Goal: Information Seeking & Learning: Understand process/instructions

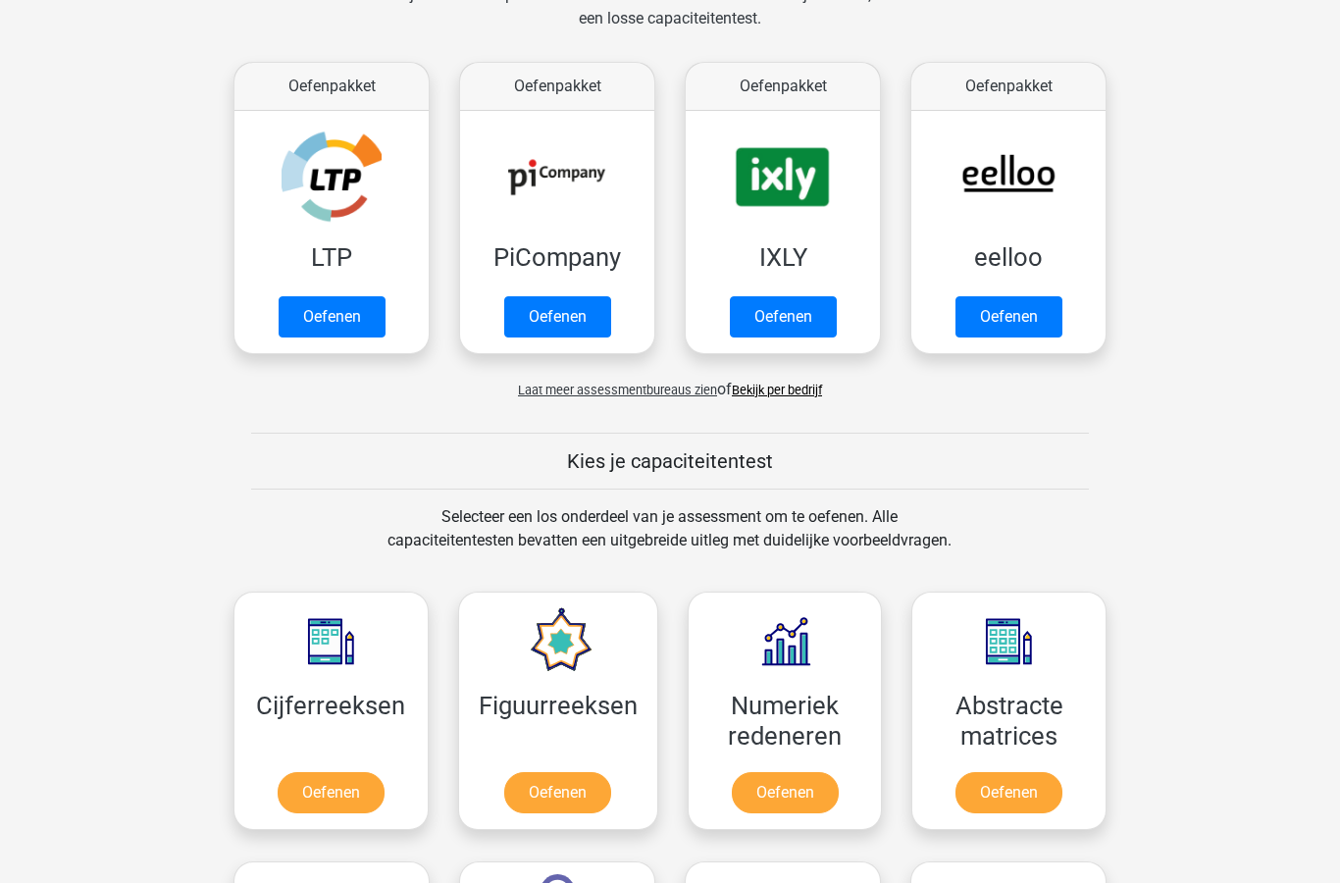
scroll to position [324, 0]
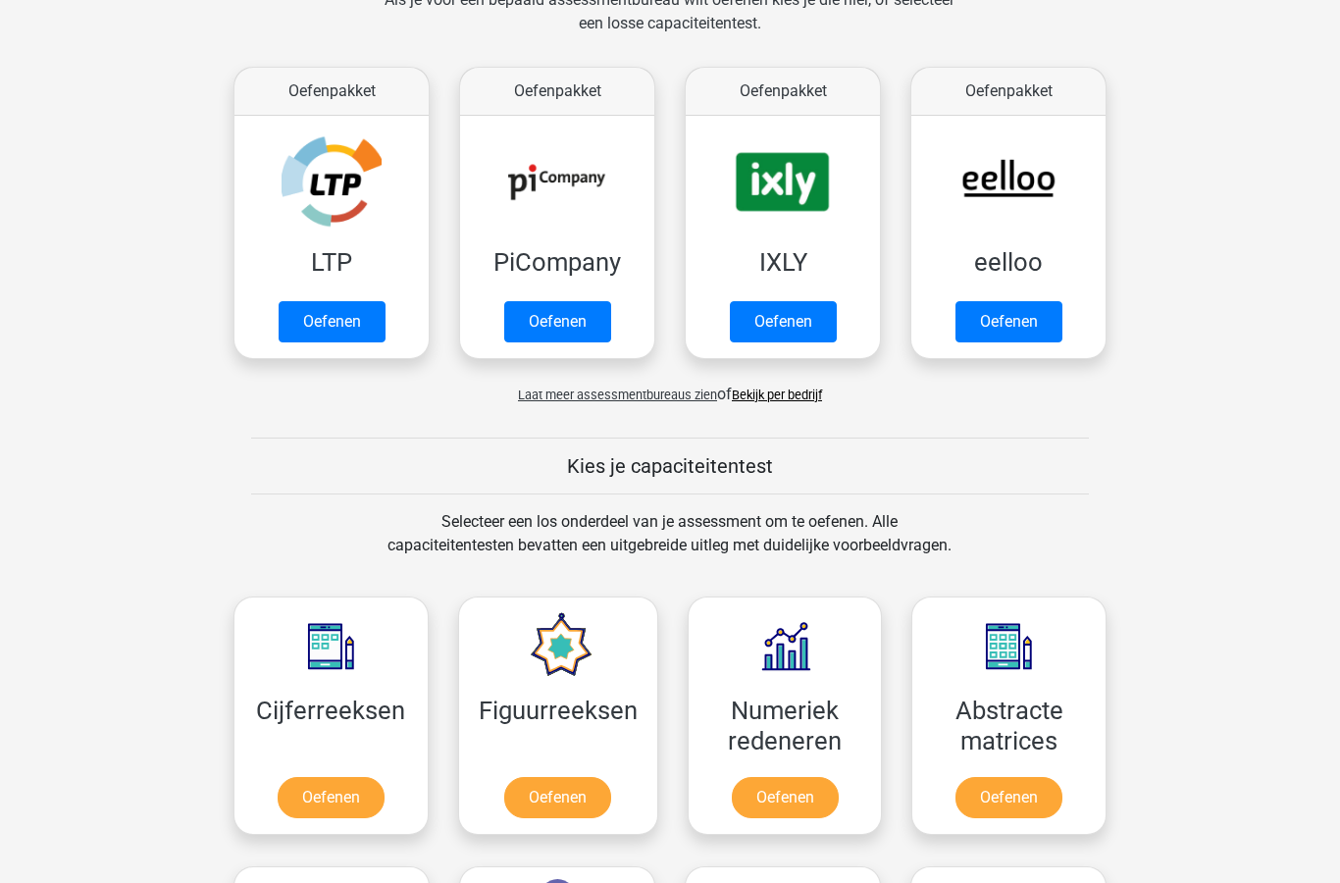
click at [1026, 329] on link "Oefenen" at bounding box center [1008, 321] width 107 height 41
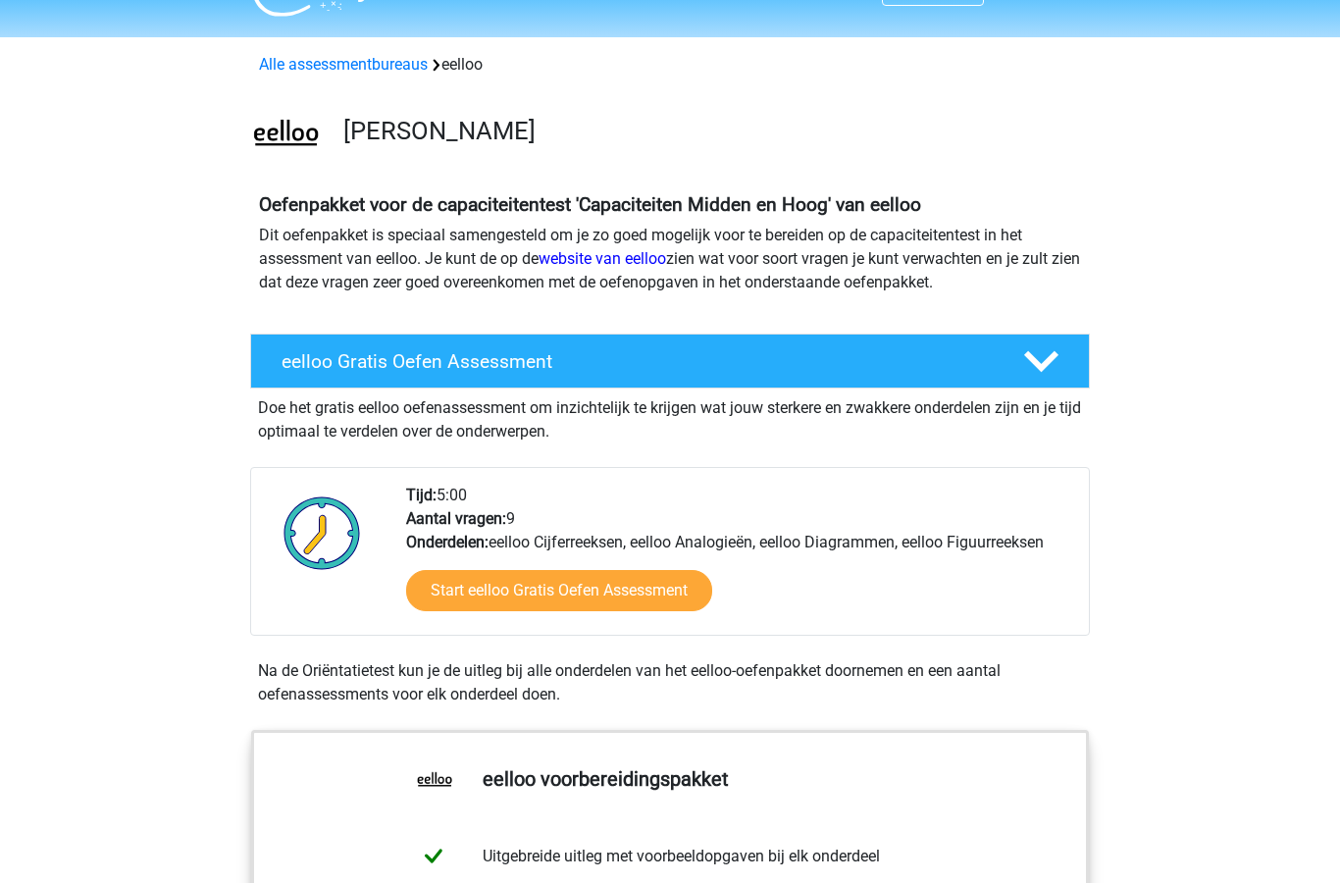
scroll to position [45, 0]
click at [505, 593] on link "Start eelloo Gratis Oefen Assessment" at bounding box center [559, 590] width 306 height 41
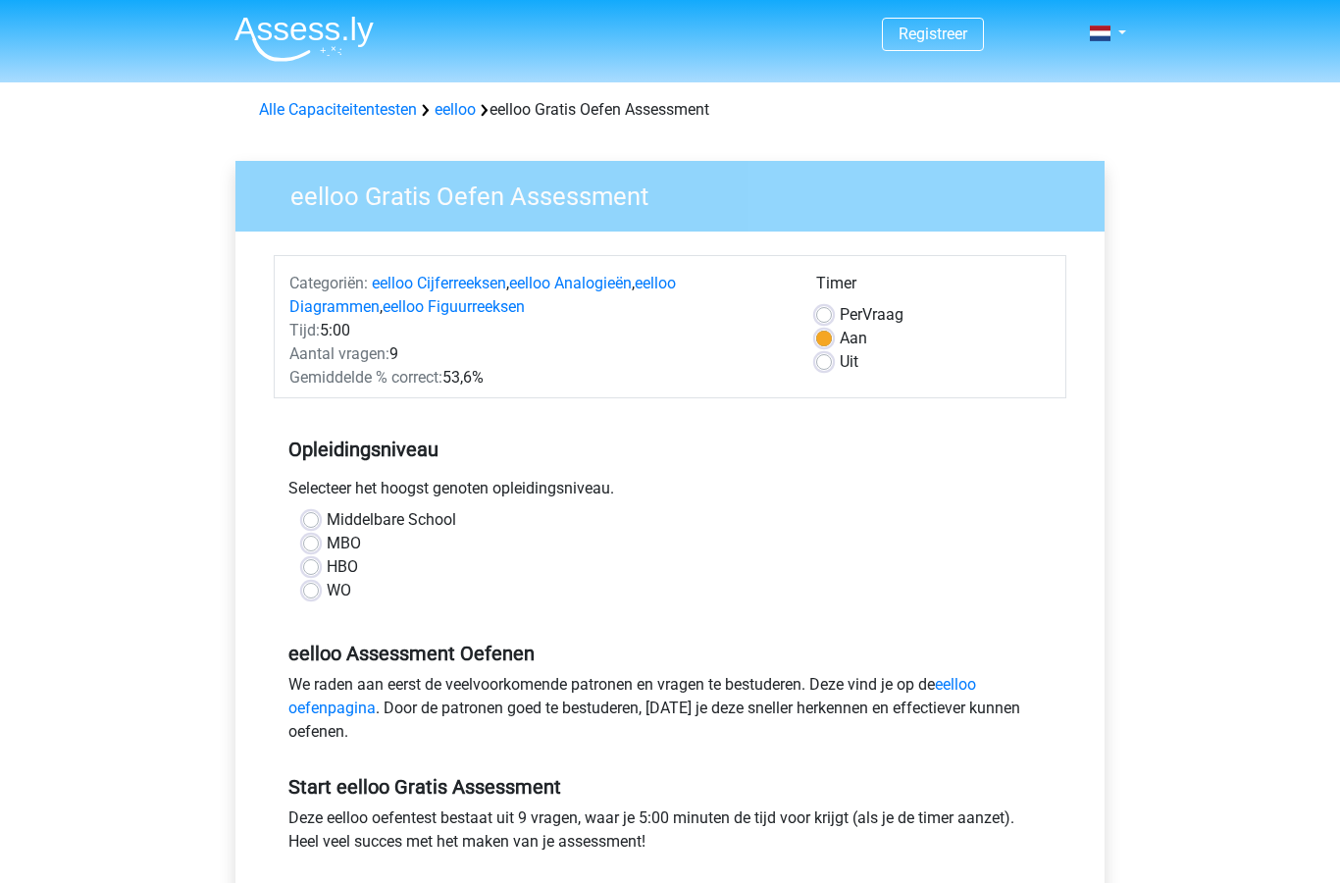
click at [327, 596] on label "WO" at bounding box center [339, 591] width 25 height 24
click at [312, 596] on input "WO" at bounding box center [311, 589] width 16 height 20
radio input "true"
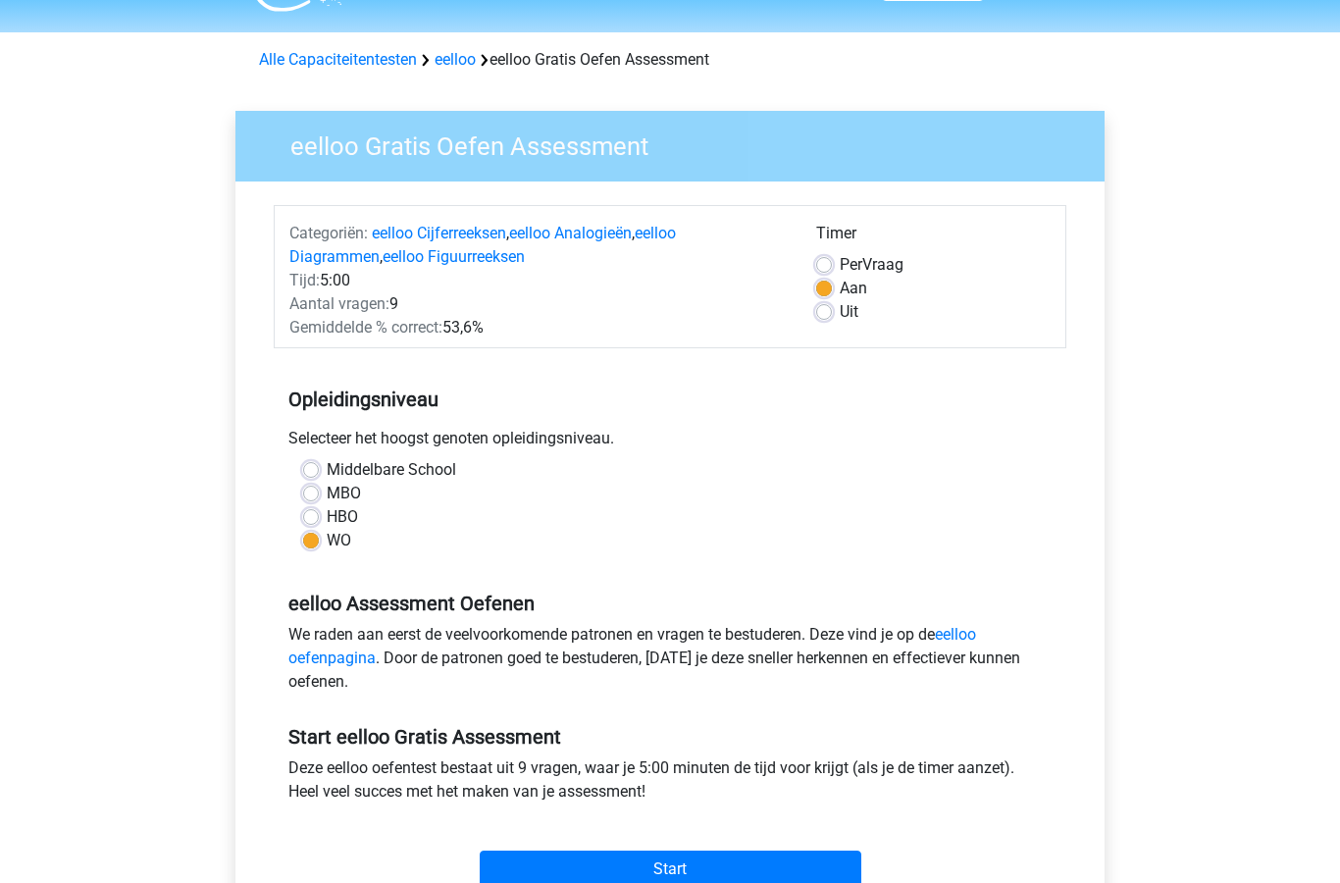
scroll to position [61, 0]
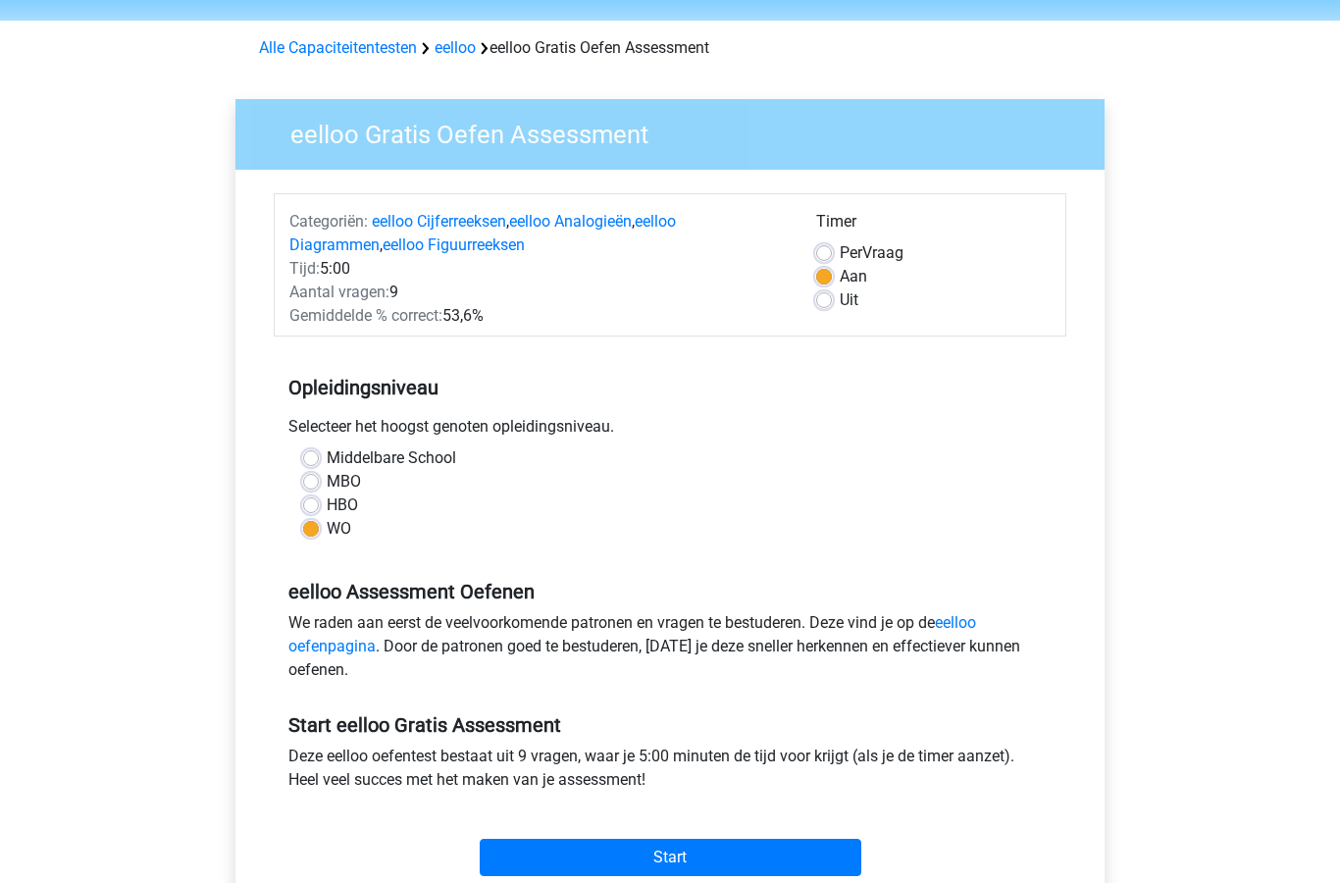
click at [553, 856] on input "Start" at bounding box center [671, 858] width 382 height 37
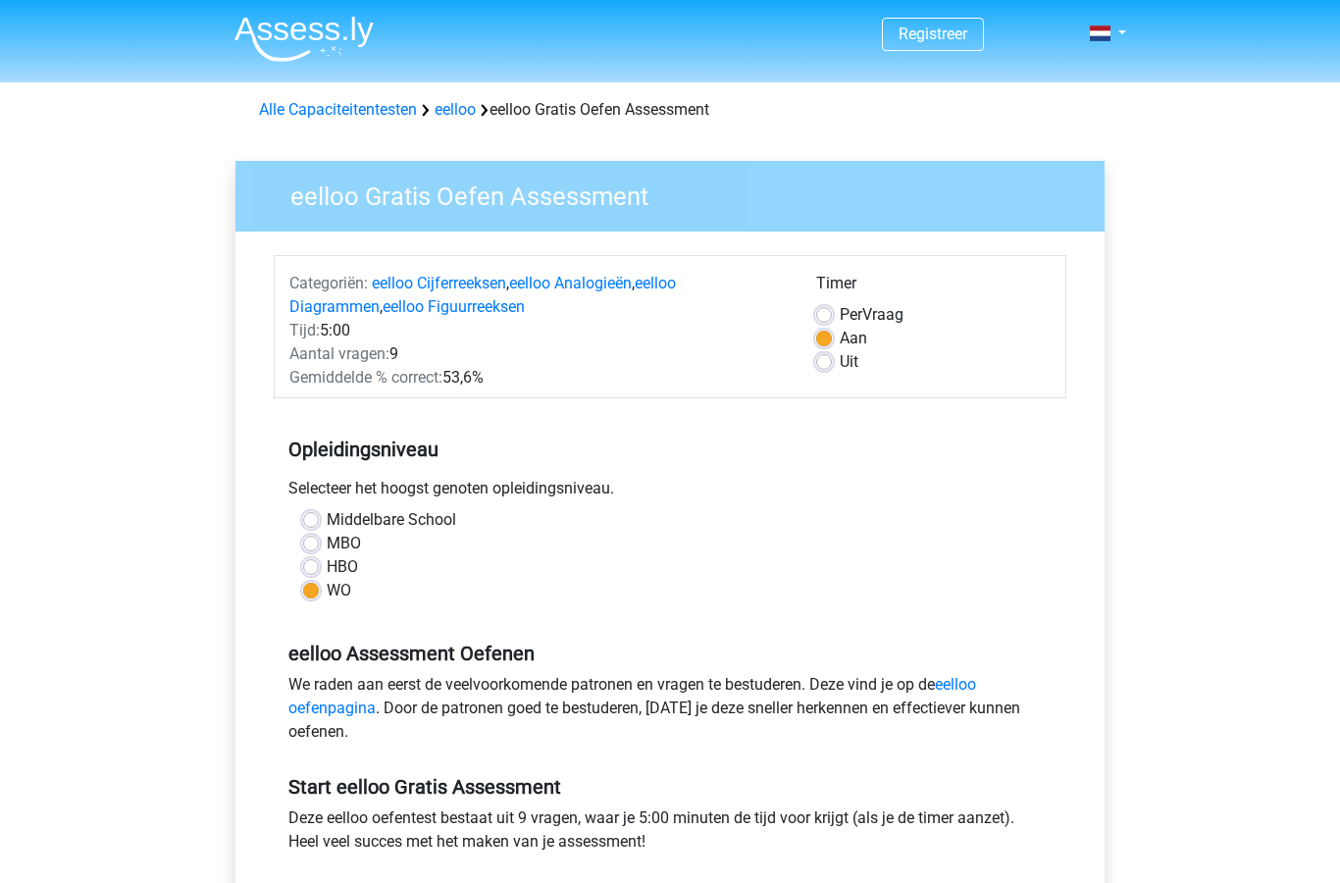
scroll to position [140, 0]
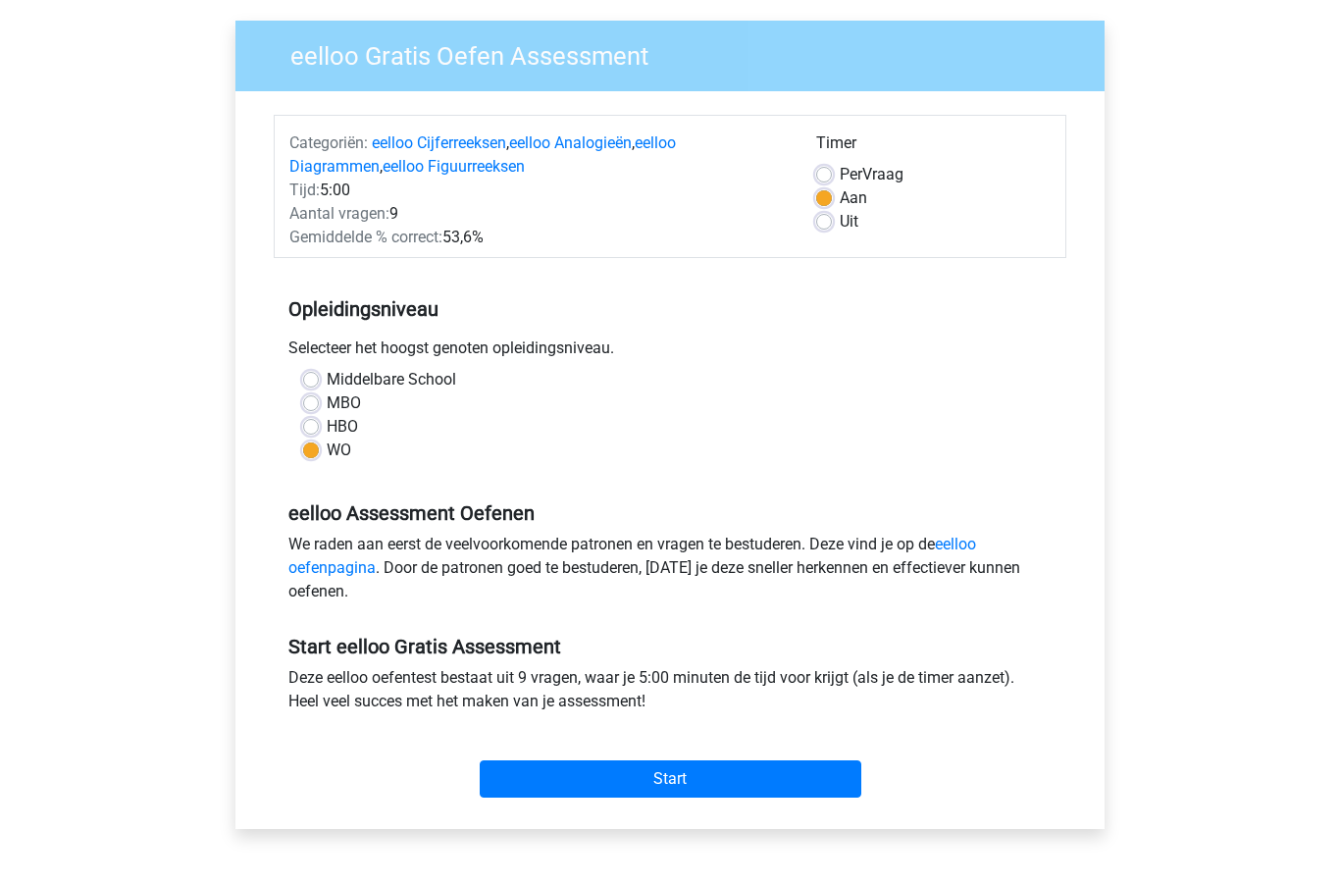
click at [646, 773] on input "Start" at bounding box center [671, 778] width 382 height 37
click at [641, 778] on input "Start" at bounding box center [671, 778] width 382 height 37
click at [631, 767] on input "Start" at bounding box center [671, 778] width 382 height 37
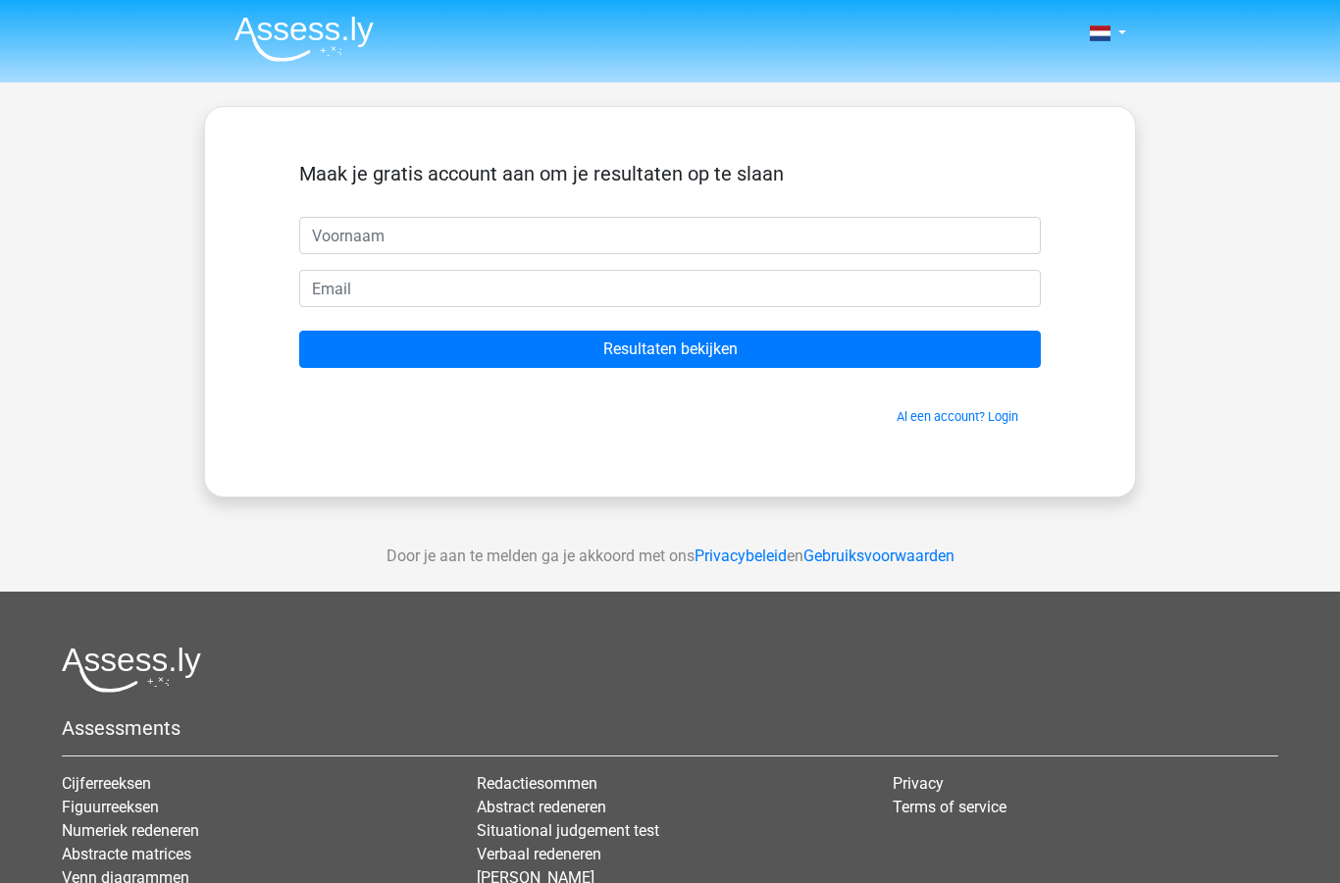
click at [1172, 330] on div "Nederlands English" at bounding box center [670, 554] width 1340 height 1109
click at [795, 405] on div "Al een account? Login" at bounding box center [670, 405] width 742 height 42
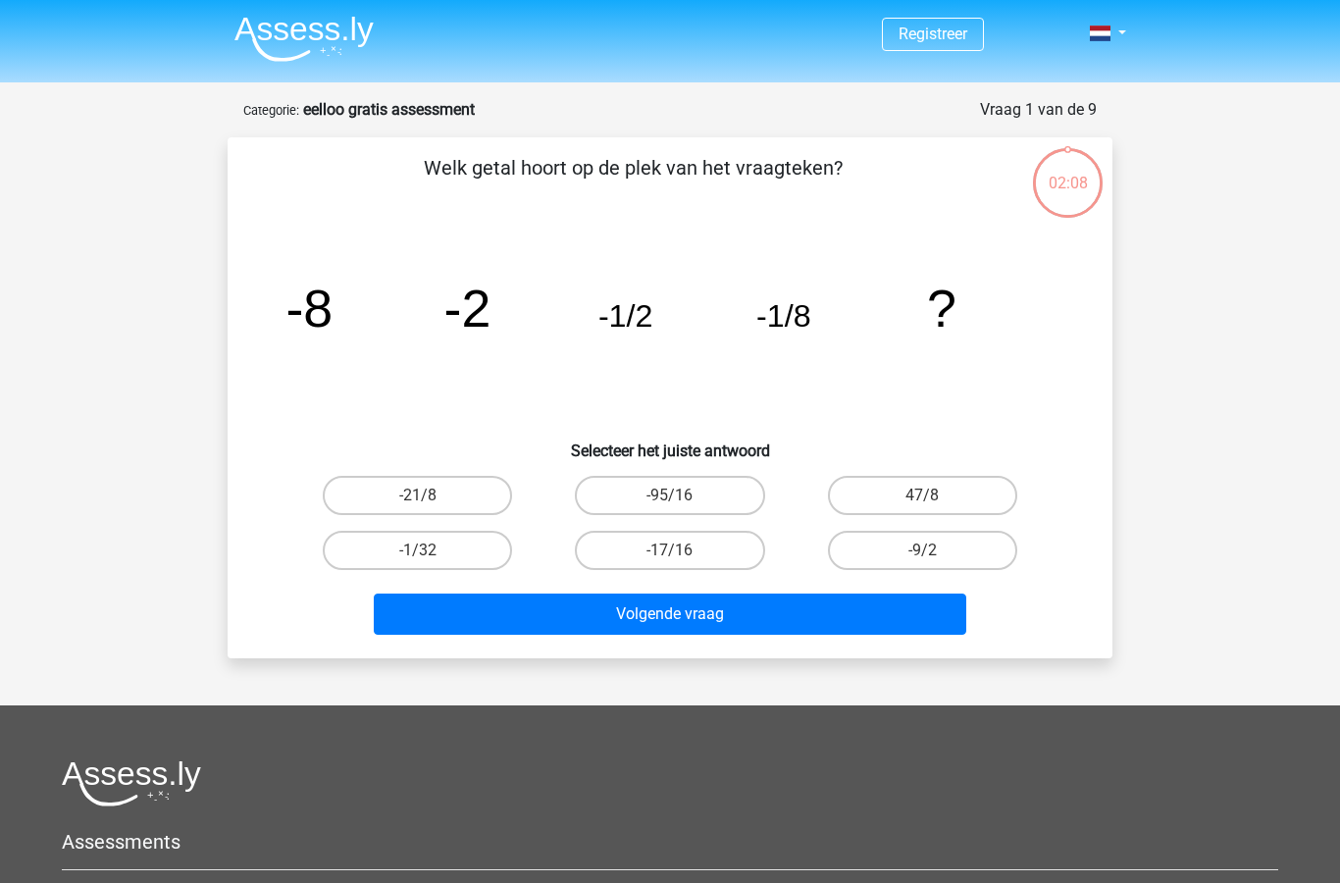
click at [680, 613] on button "Volgende vraag" at bounding box center [670, 613] width 593 height 41
click at [941, 556] on label "-9/2" at bounding box center [922, 550] width 189 height 39
click at [935, 556] on input "-9/2" at bounding box center [928, 556] width 13 height 13
radio input "true"
click at [653, 613] on button "Volgende vraag" at bounding box center [670, 613] width 593 height 41
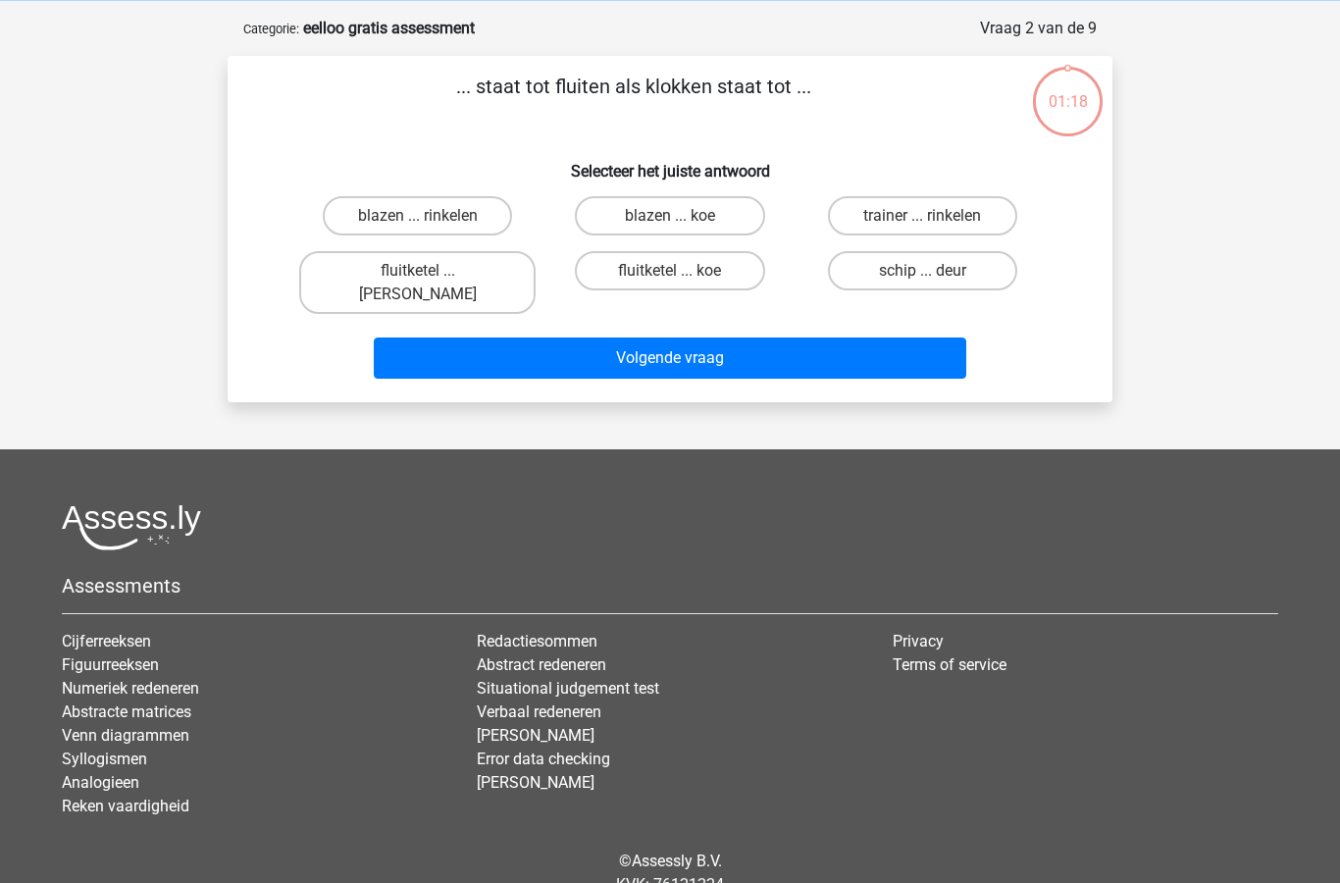
scroll to position [98, 0]
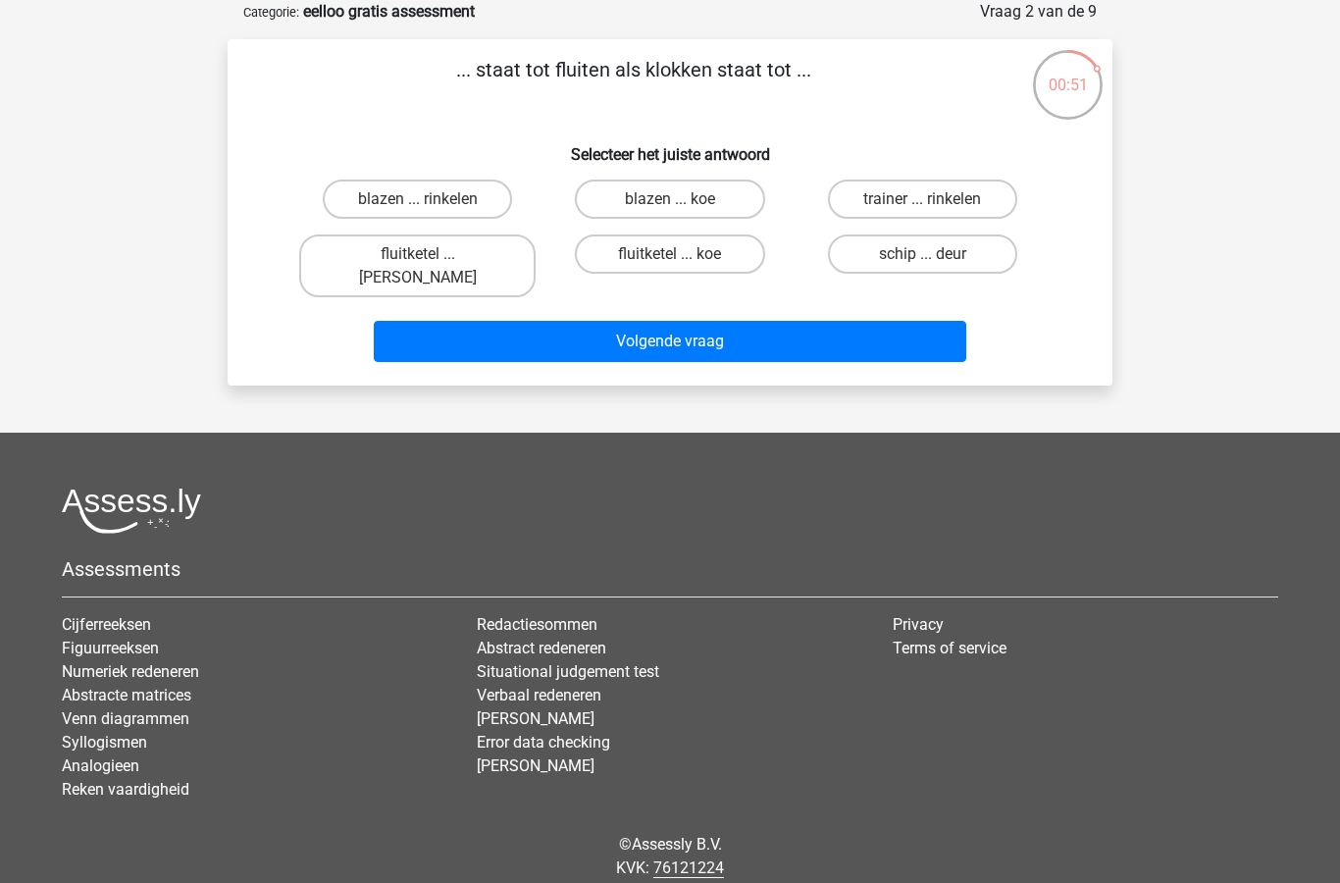
click at [441, 249] on label "fluitketel ... luiden" at bounding box center [417, 265] width 236 height 63
click at [431, 254] on input "fluitketel ... luiden" at bounding box center [424, 260] width 13 height 13
radio input "true"
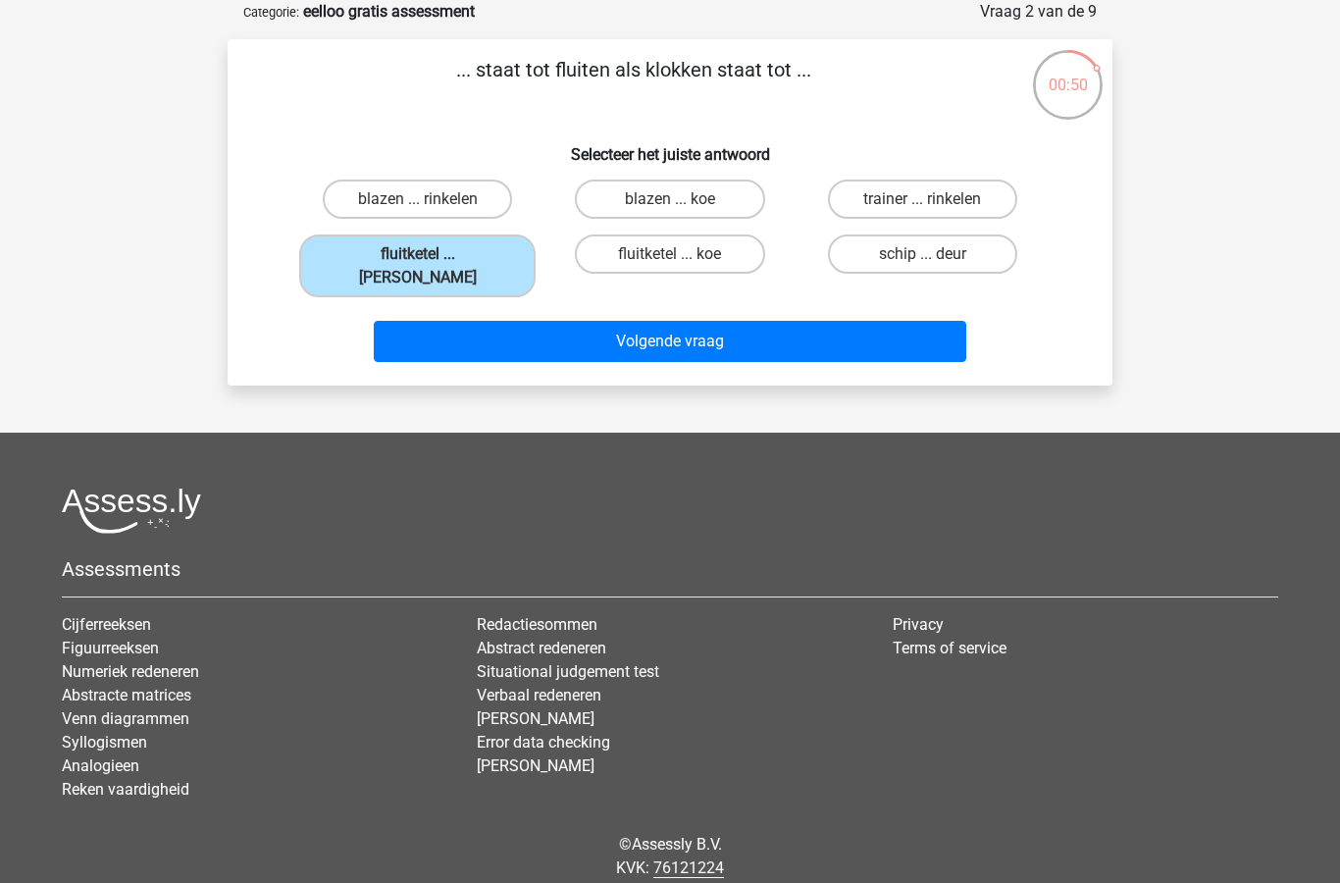
click at [592, 321] on button "Volgende vraag" at bounding box center [670, 341] width 593 height 41
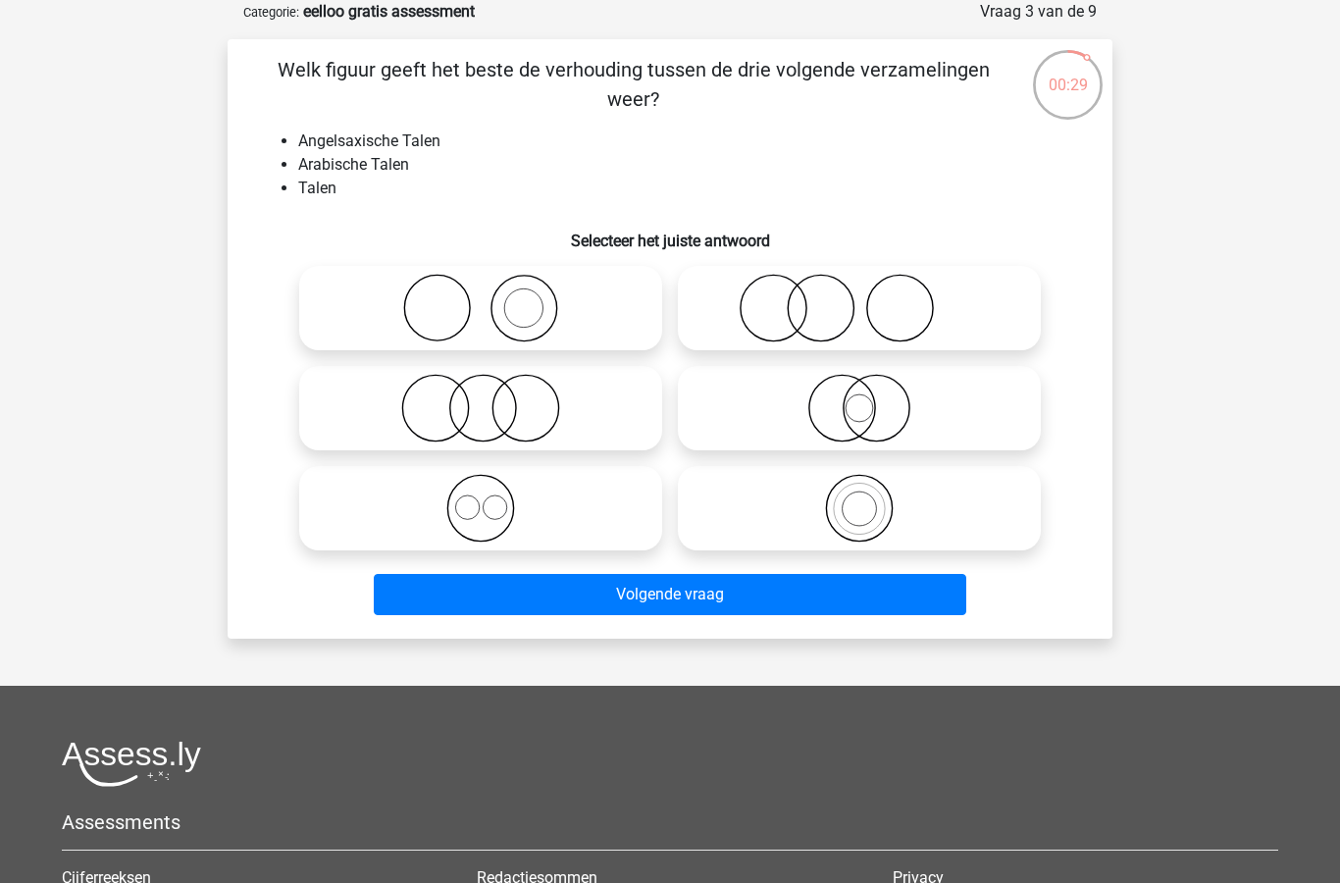
click at [491, 391] on input "radio" at bounding box center [487, 392] width 13 height 13
radio input "true"
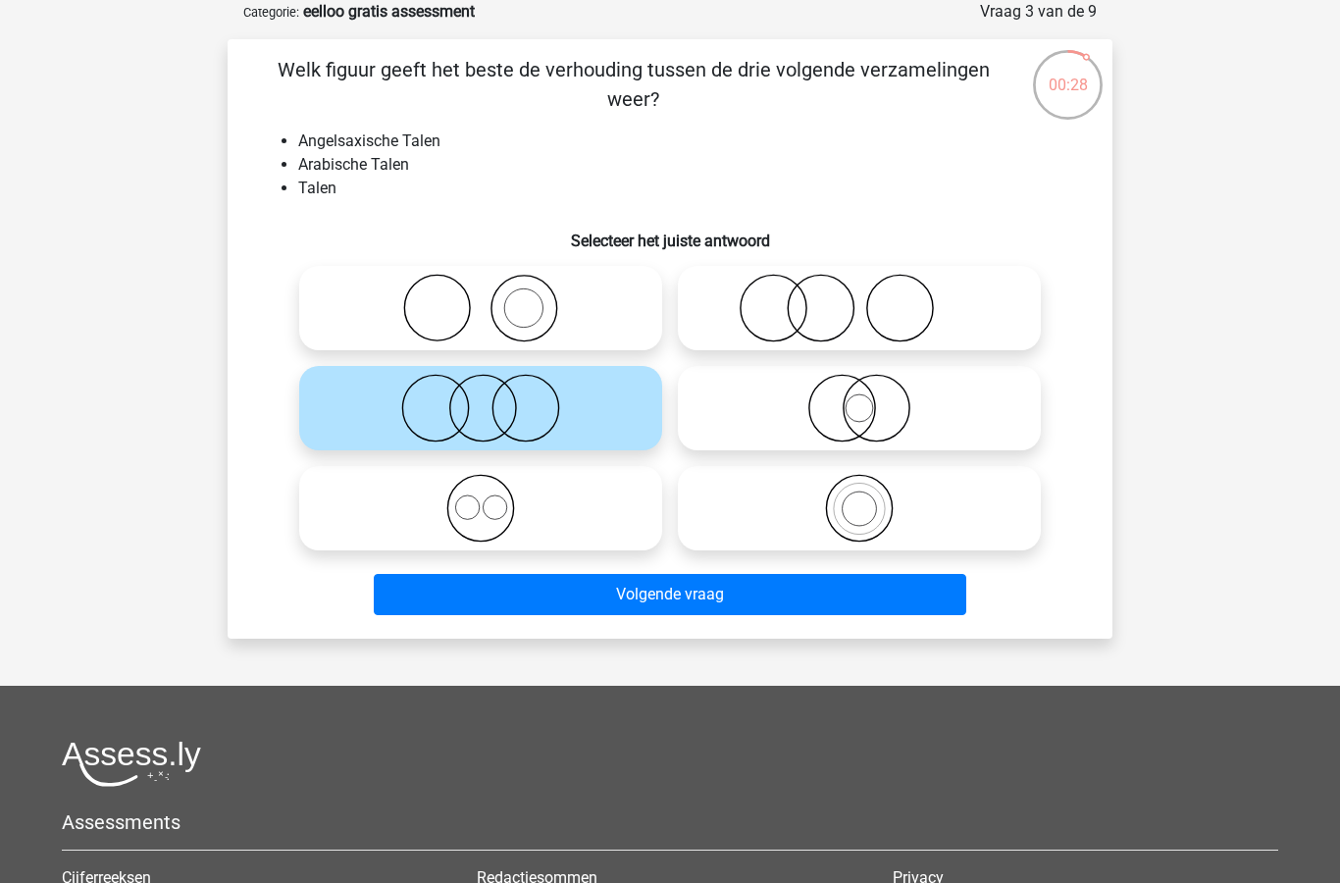
click at [669, 590] on button "Volgende vraag" at bounding box center [670, 594] width 593 height 41
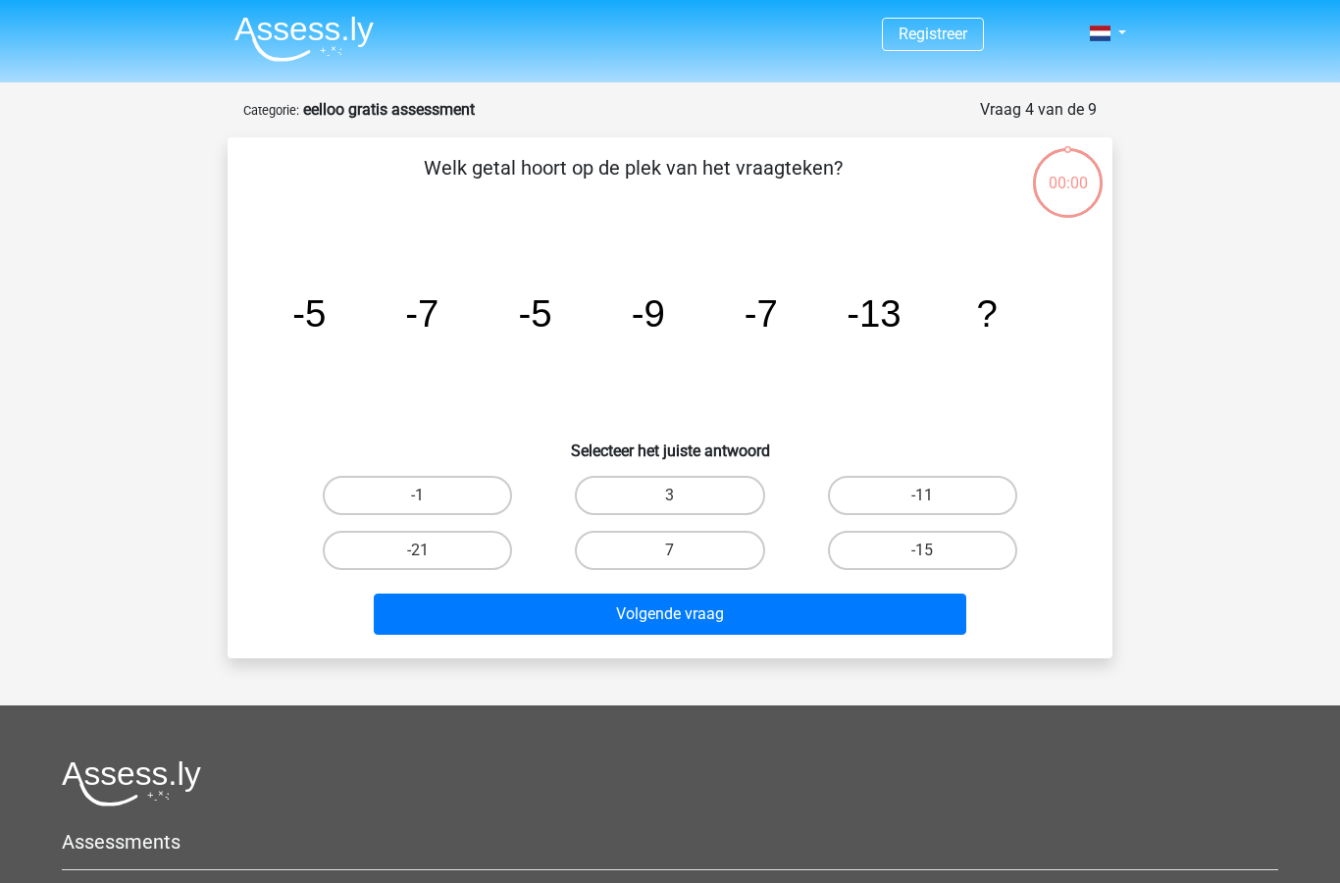
scroll to position [98, 0]
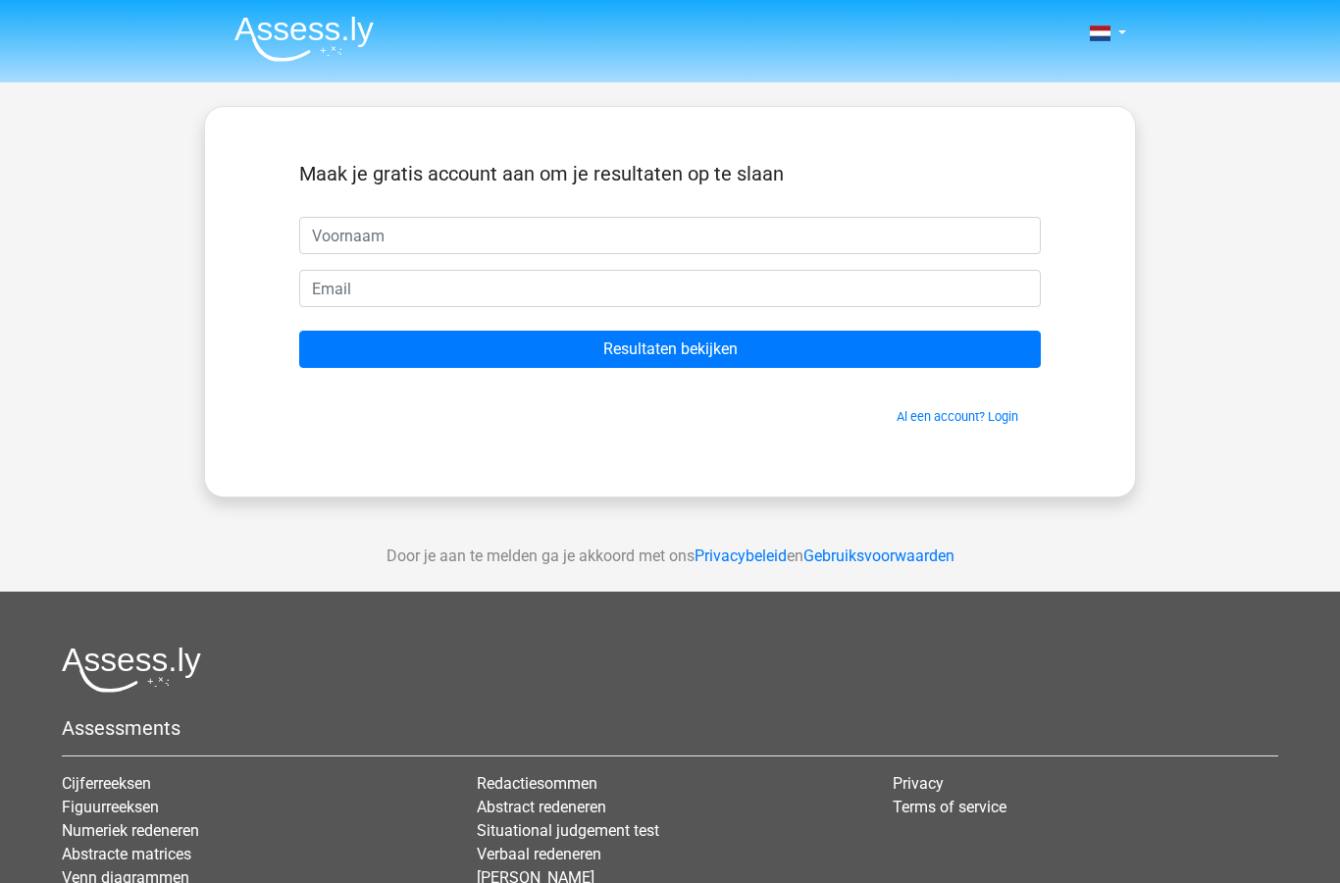
scroll to position [98, 0]
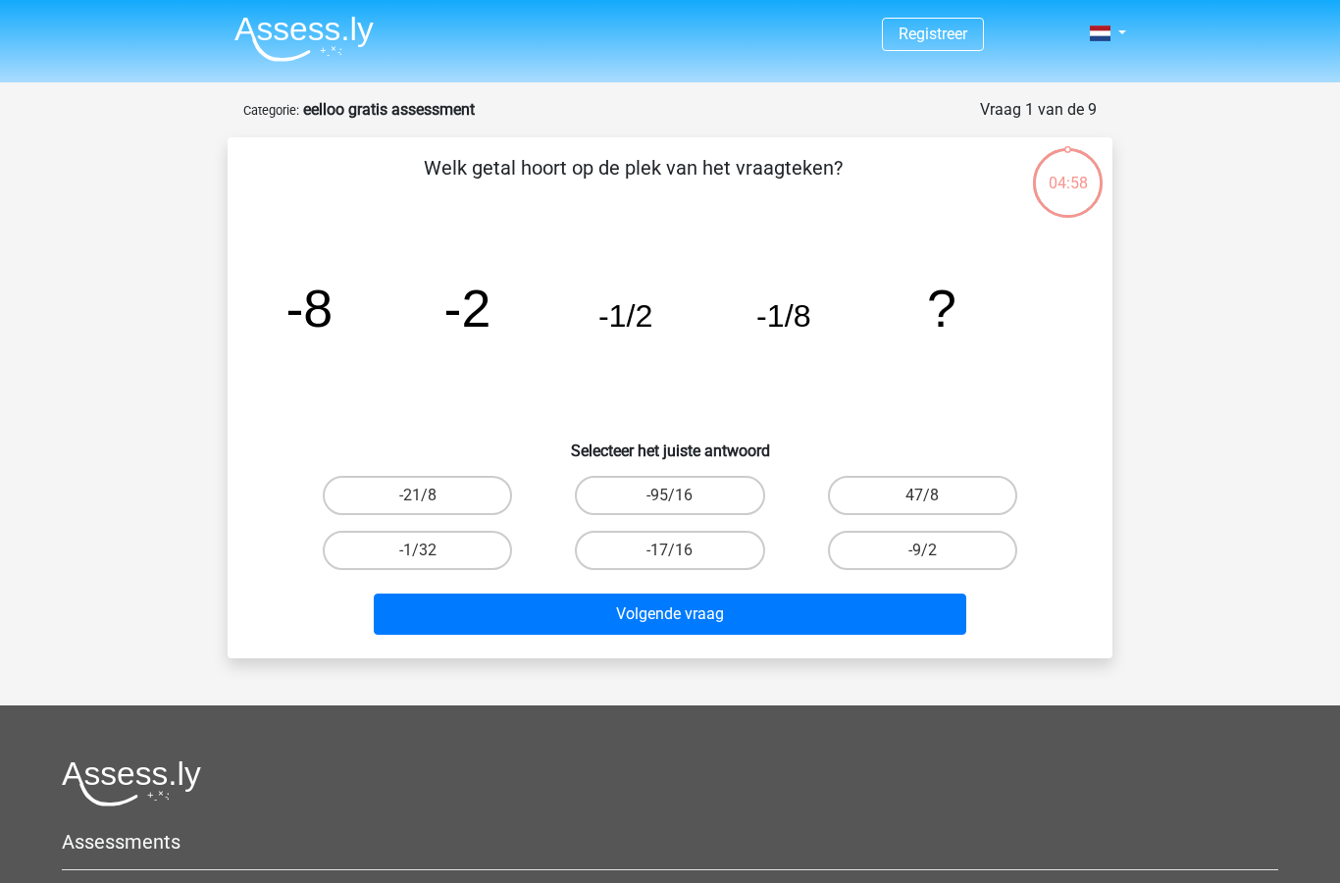
click at [938, 546] on label "-9/2" at bounding box center [922, 550] width 189 height 39
click at [935, 550] on input "-9/2" at bounding box center [928, 556] width 13 height 13
radio input "true"
click at [704, 616] on button "Volgende vraag" at bounding box center [670, 613] width 593 height 41
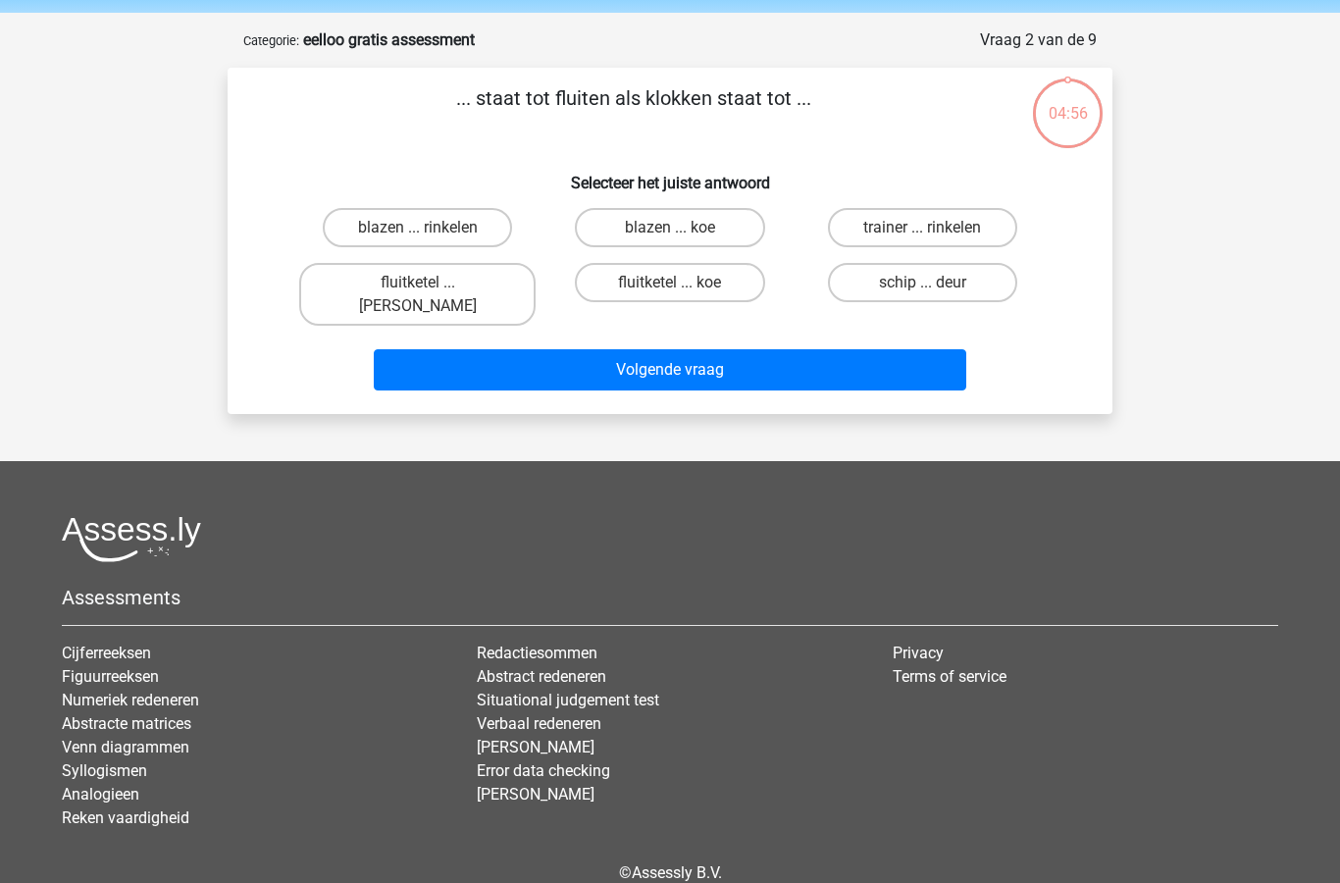
scroll to position [98, 0]
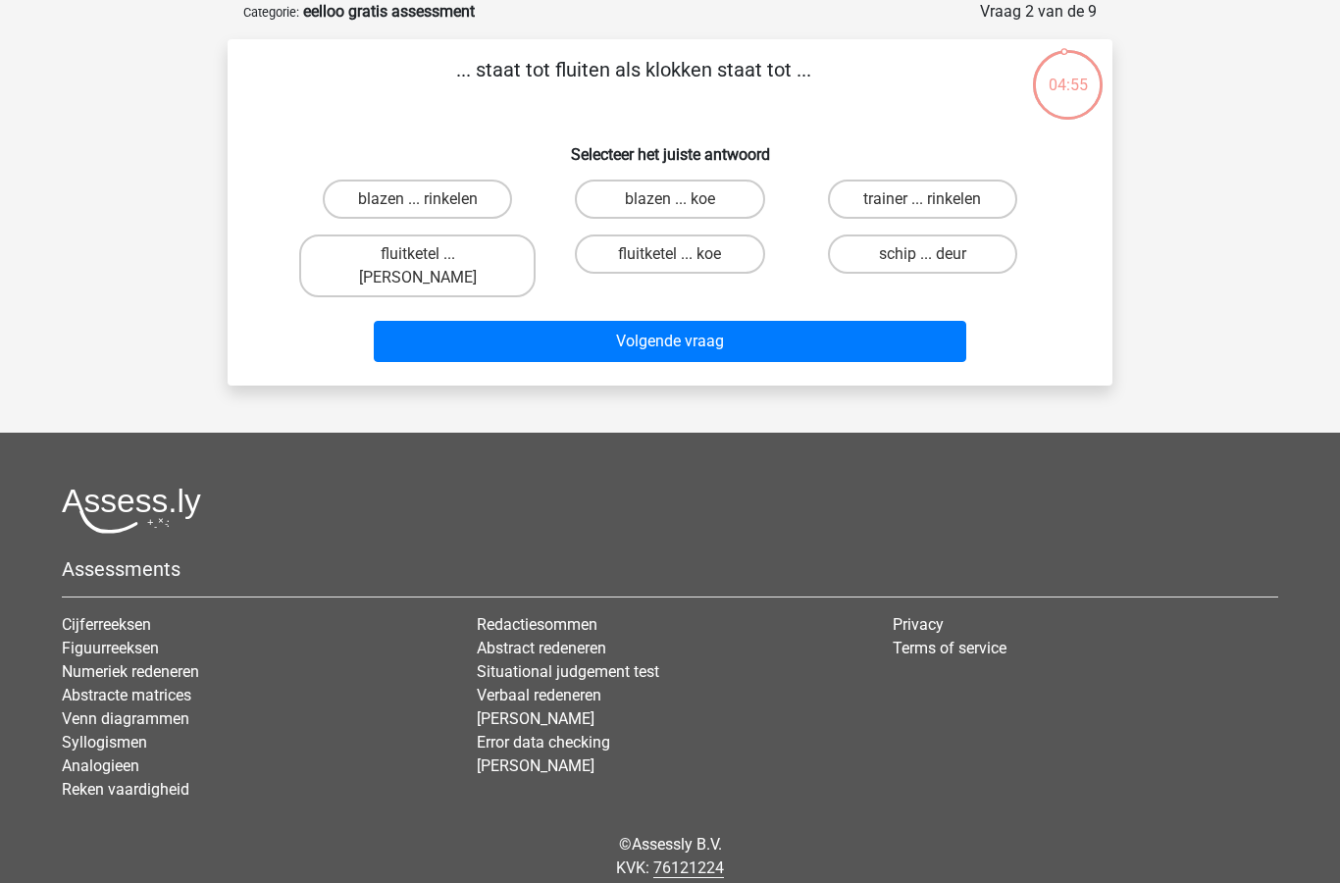
click at [431, 255] on label "fluitketel ... luiden" at bounding box center [417, 265] width 236 height 63
click at [431, 255] on input "fluitketel ... [PERSON_NAME]" at bounding box center [424, 260] width 13 height 13
radio input "true"
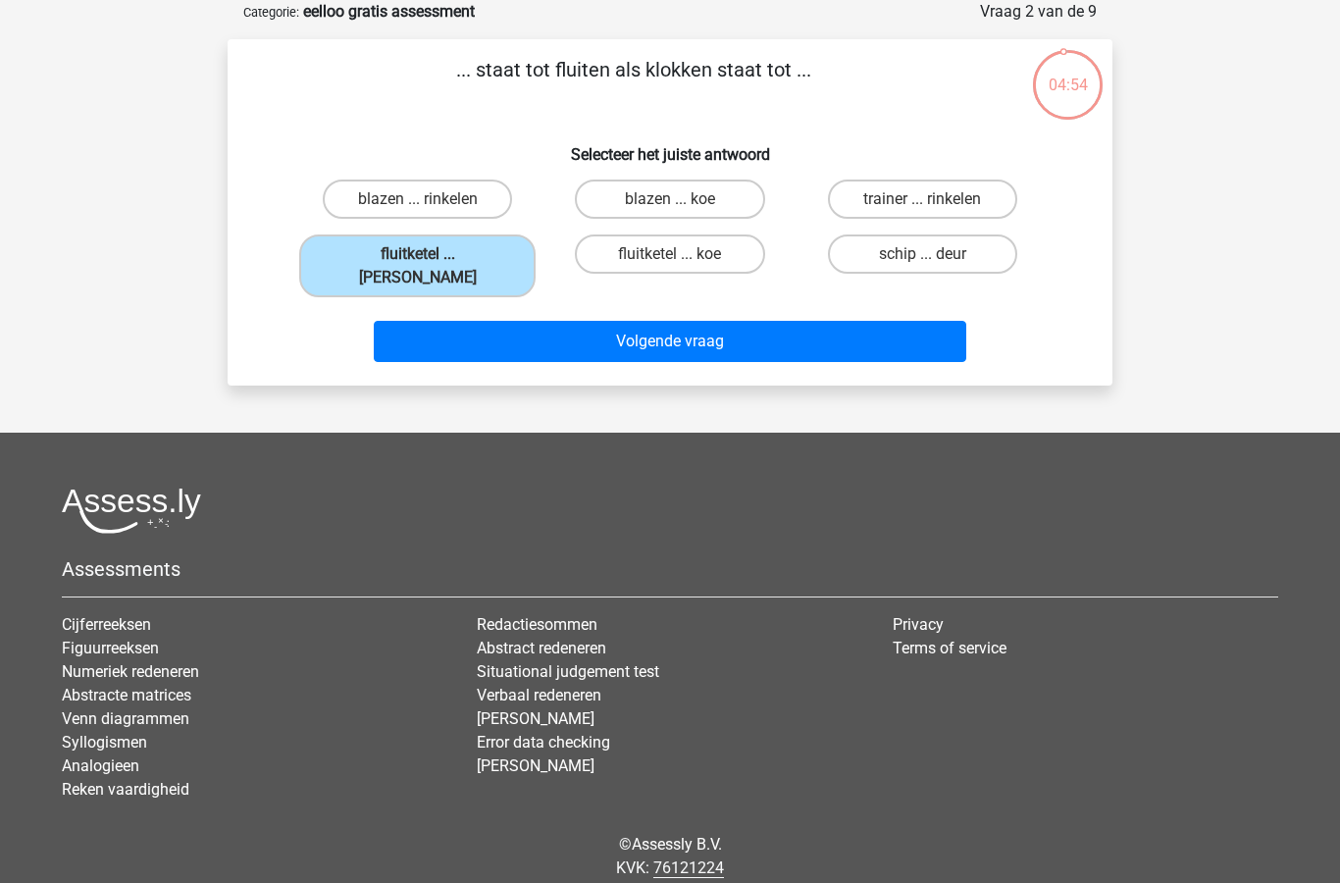
click at [582, 323] on button "Volgende vraag" at bounding box center [670, 341] width 593 height 41
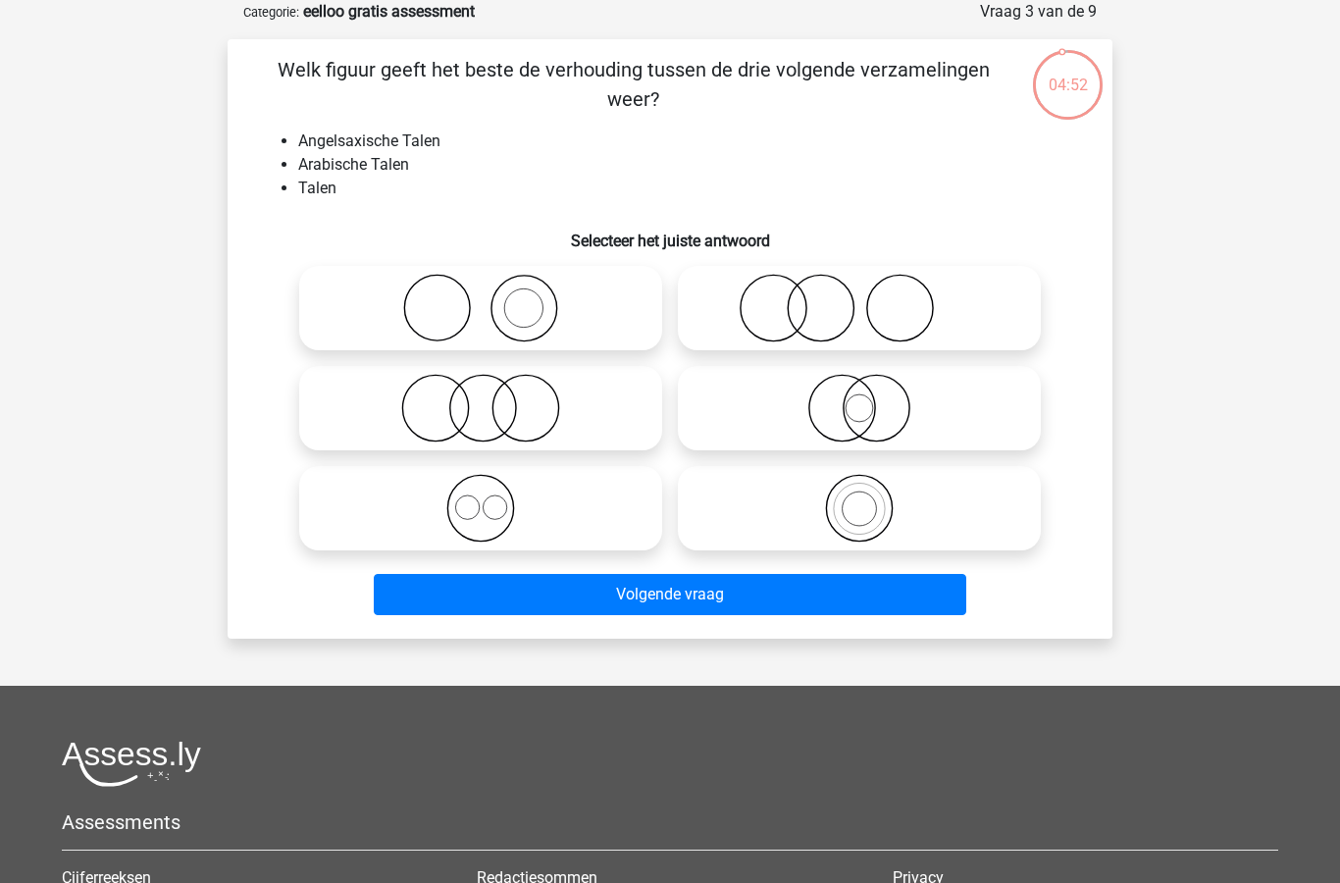
click at [546, 401] on icon at bounding box center [480, 408] width 347 height 69
click at [493, 398] on input "radio" at bounding box center [487, 392] width 13 height 13
radio input "true"
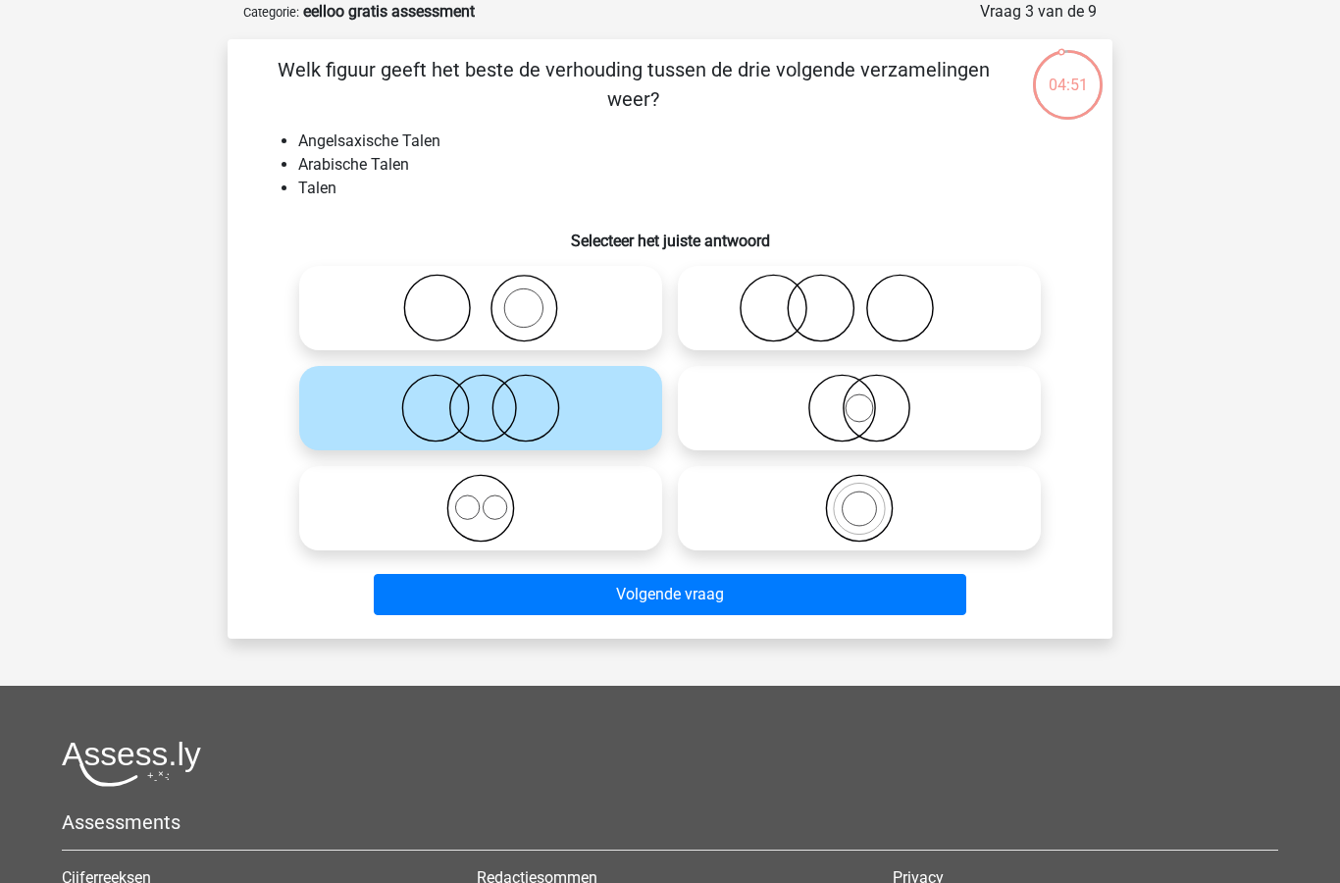
click at [655, 596] on button "Volgende vraag" at bounding box center [670, 594] width 593 height 41
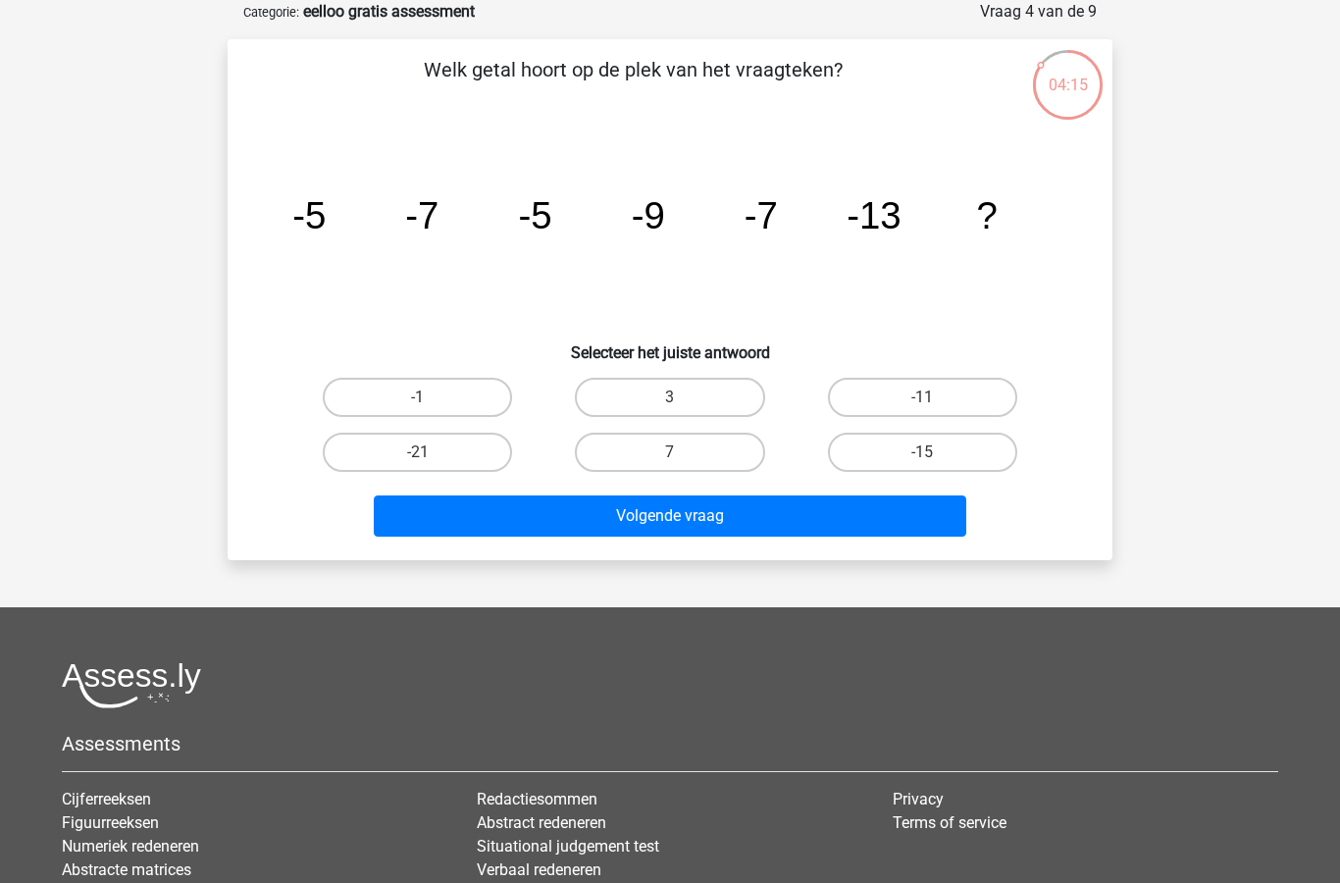
click at [904, 456] on label "-15" at bounding box center [922, 452] width 189 height 39
click at [922, 456] on input "-15" at bounding box center [928, 458] width 13 height 13
radio input "true"
click at [722, 513] on button "Volgende vraag" at bounding box center [670, 515] width 593 height 41
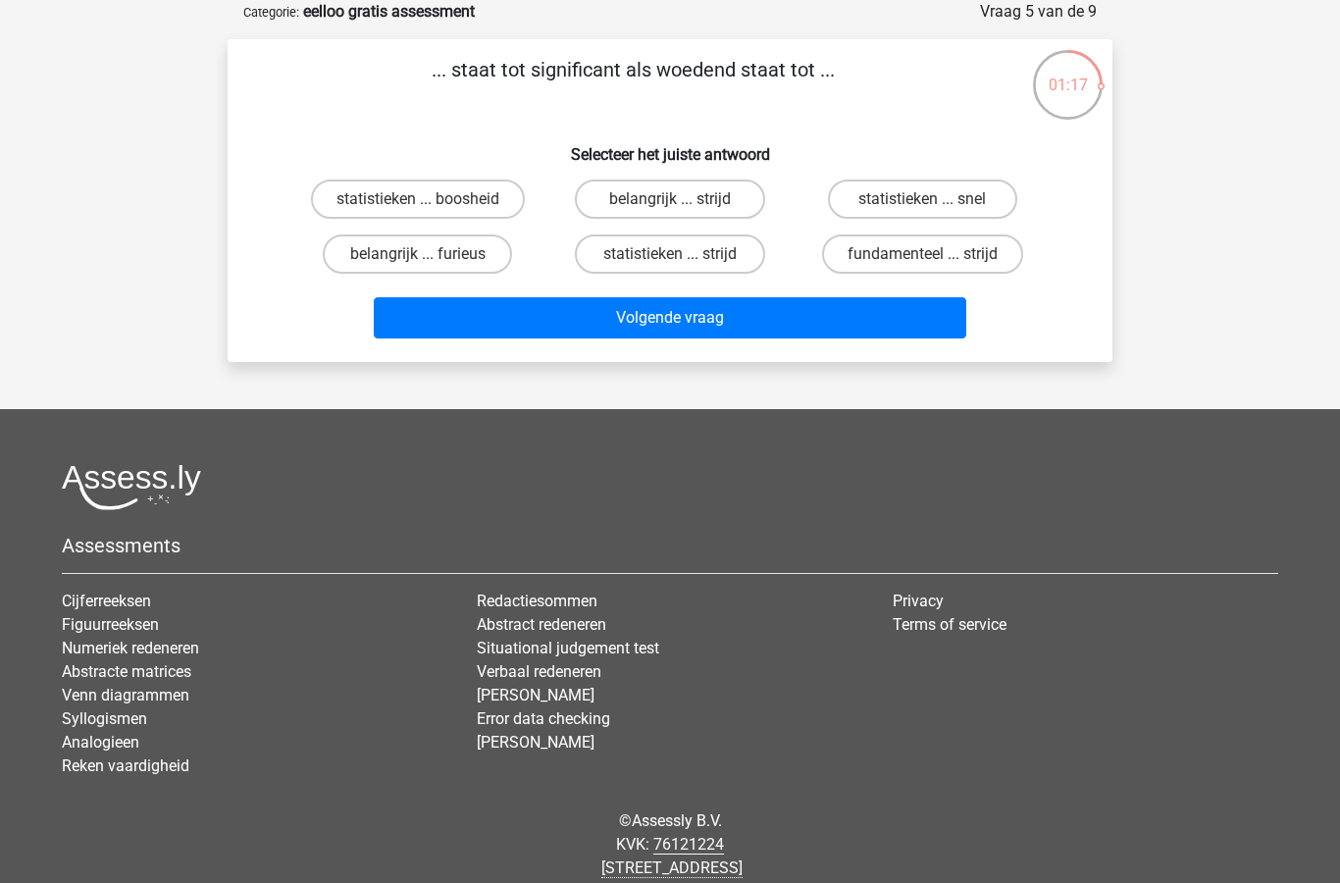
click at [399, 264] on label "belangrijk ... furieus" at bounding box center [417, 253] width 189 height 39
click at [418, 264] on input "belangrijk ... furieus" at bounding box center [424, 260] width 13 height 13
radio input "true"
click at [596, 323] on button "Volgende vraag" at bounding box center [670, 317] width 593 height 41
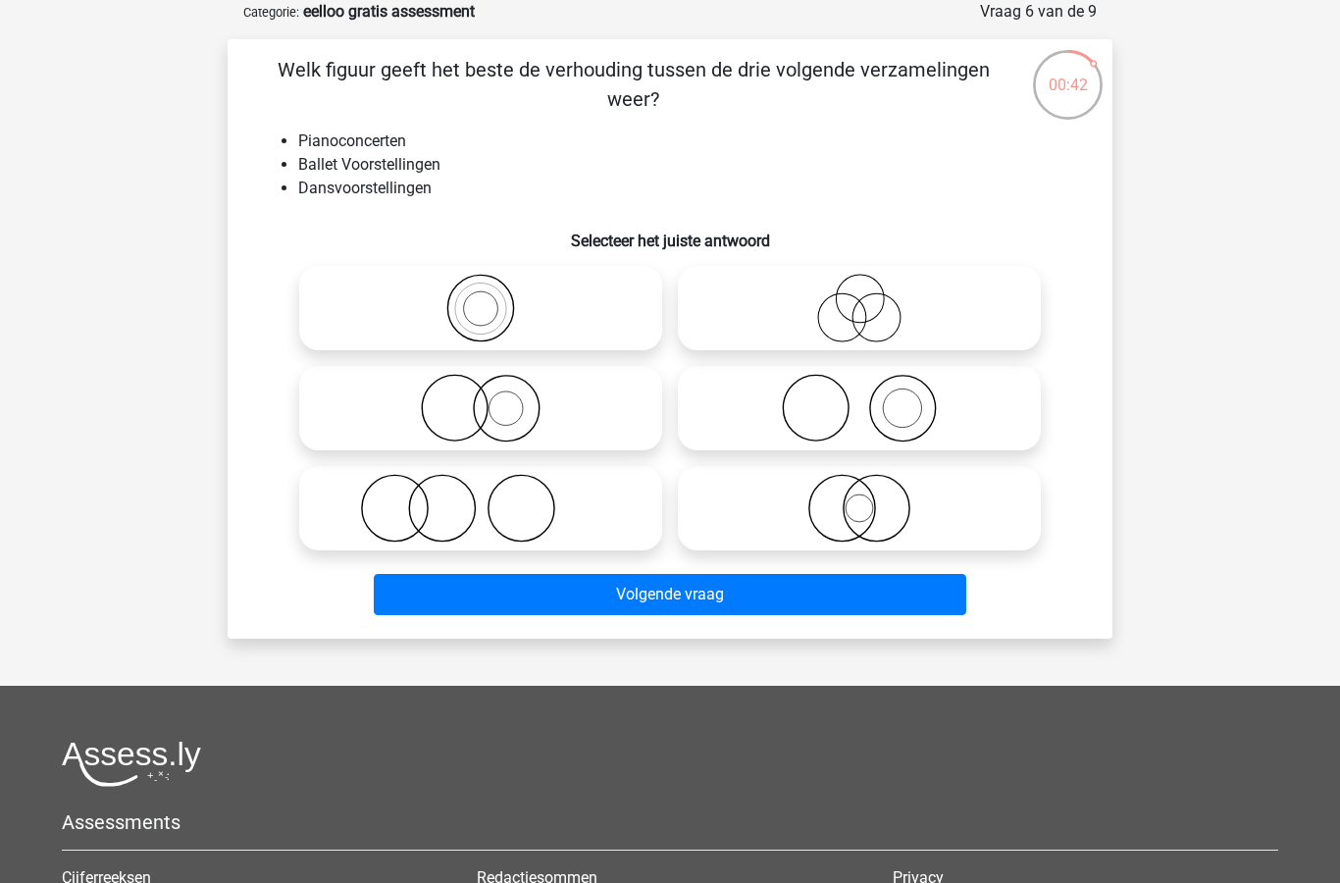
click at [821, 404] on icon at bounding box center [859, 408] width 347 height 69
click at [859, 398] on input "radio" at bounding box center [865, 392] width 13 height 13
radio input "true"
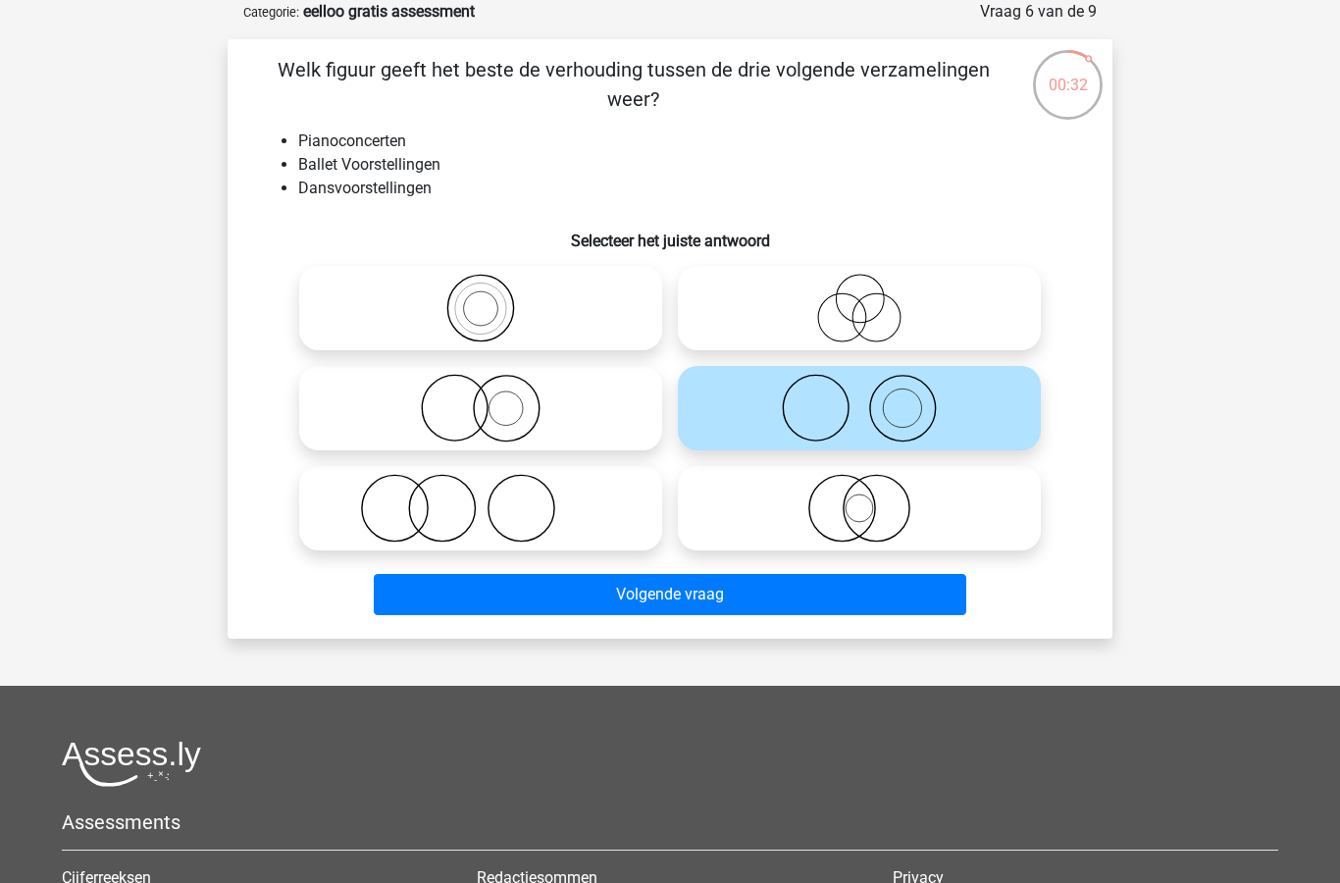
click at [664, 593] on button "Volgende vraag" at bounding box center [670, 594] width 593 height 41
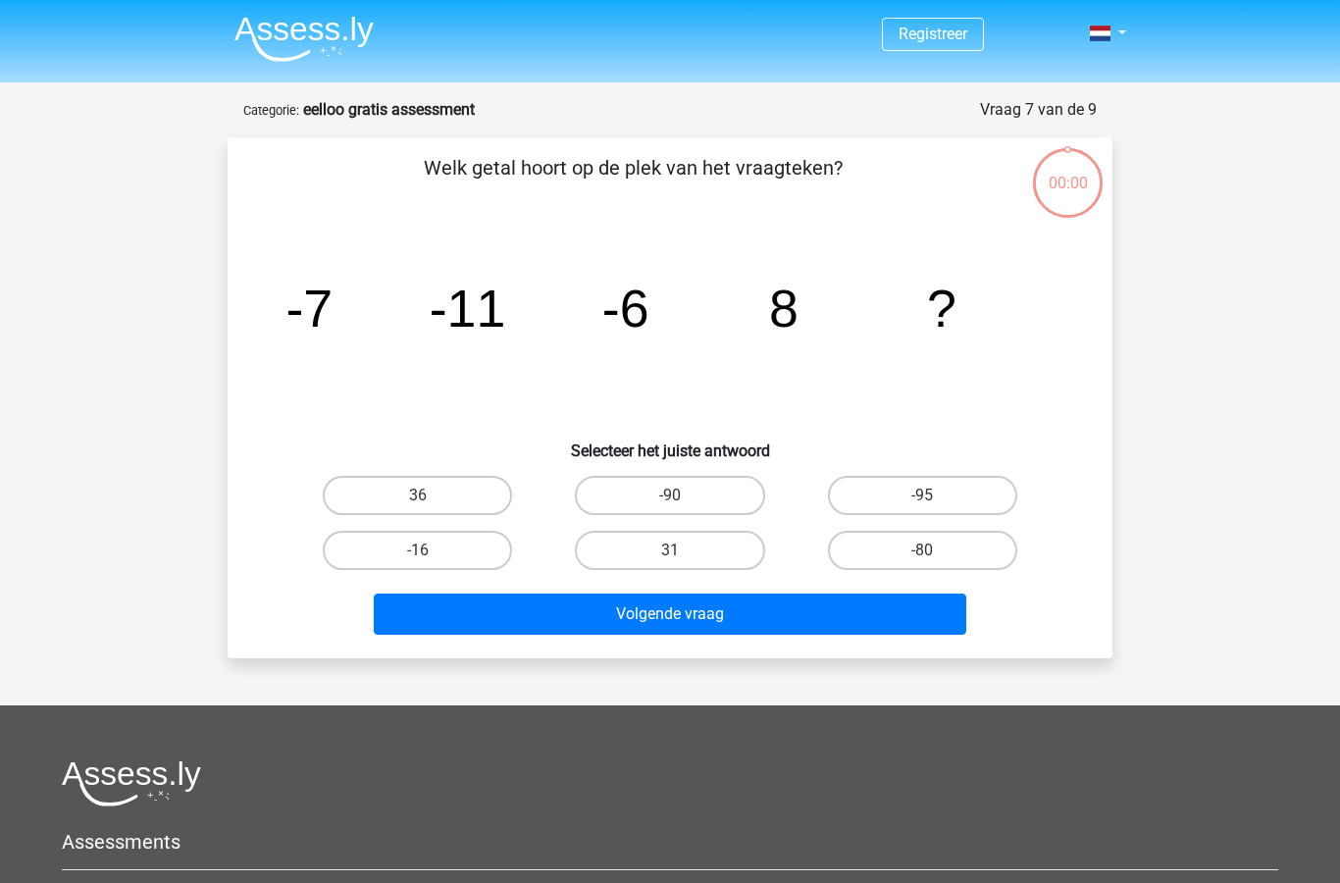
scroll to position [98, 0]
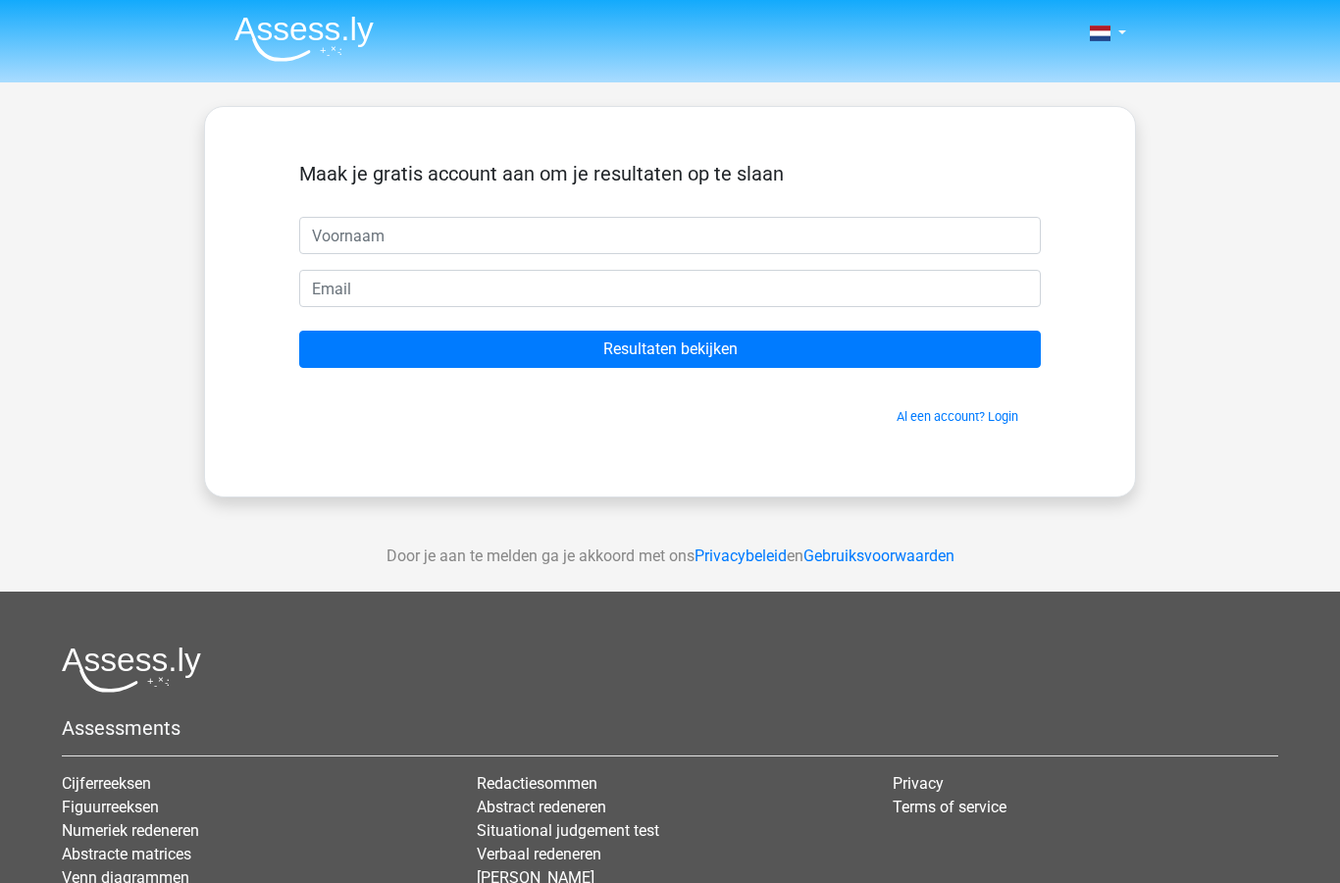
scroll to position [98, 0]
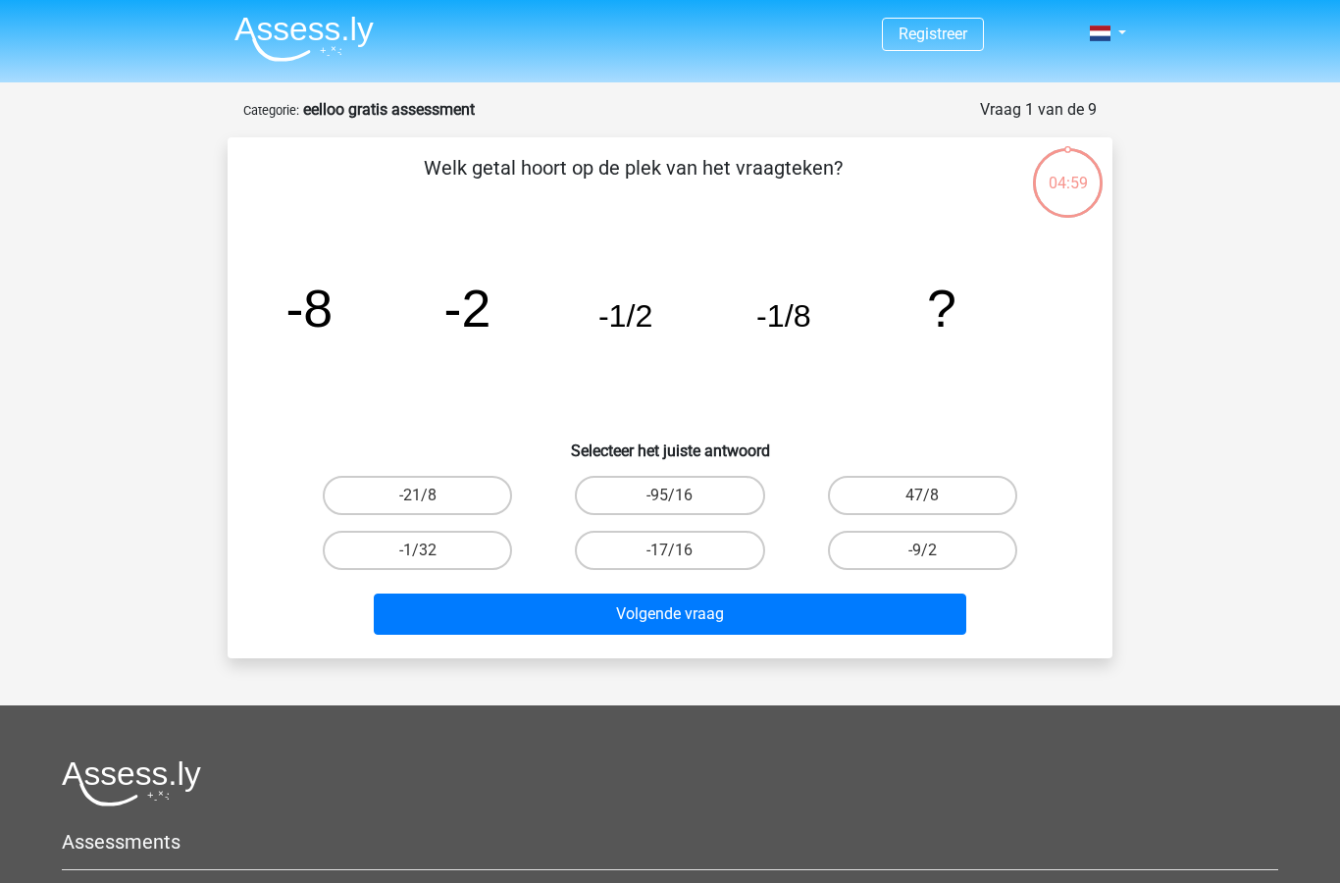
click at [924, 542] on label "-9/2" at bounding box center [922, 550] width 189 height 39
click at [924, 550] on input "-9/2" at bounding box center [928, 556] width 13 height 13
radio input "true"
click at [734, 607] on button "Volgende vraag" at bounding box center [670, 613] width 593 height 41
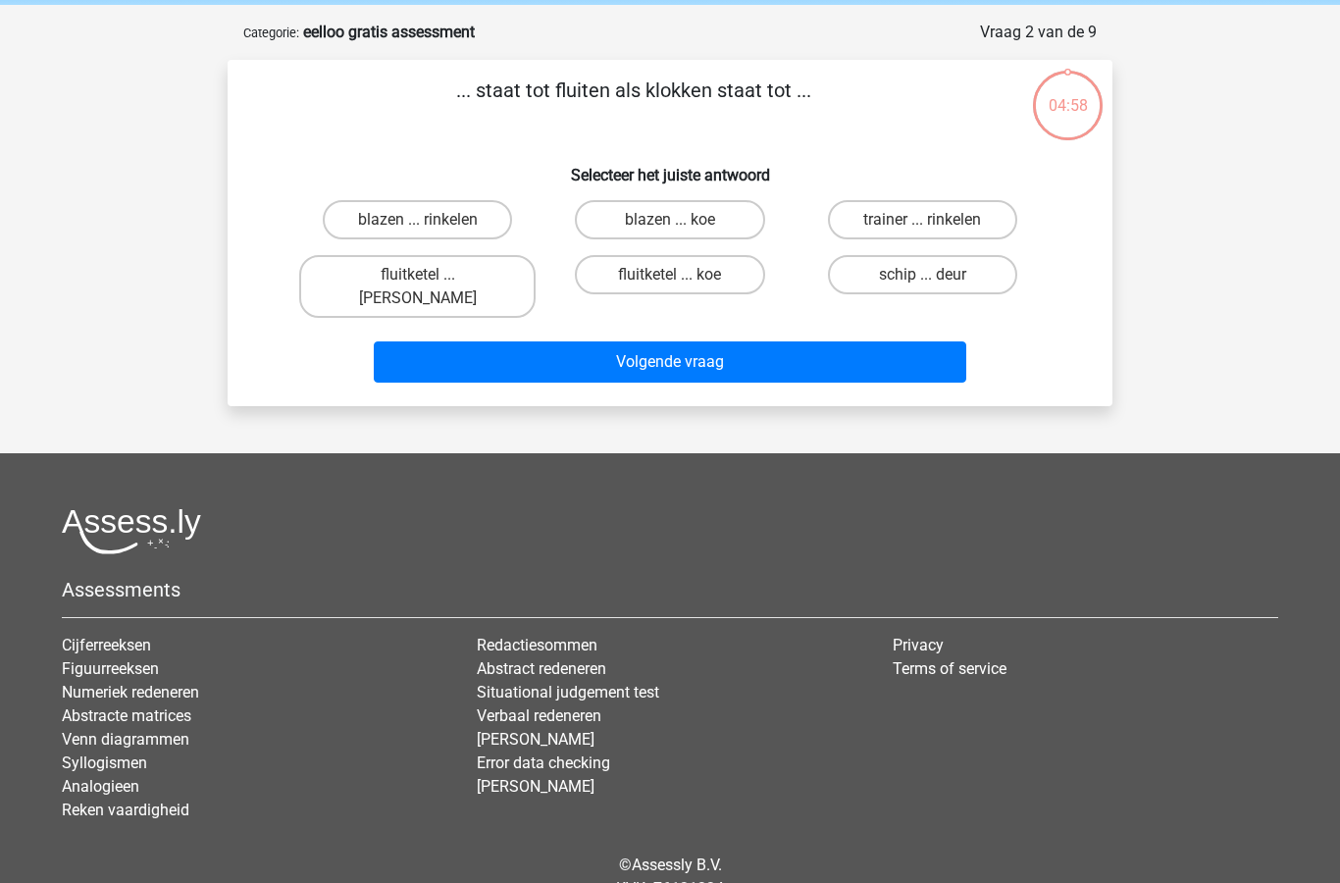
scroll to position [98, 0]
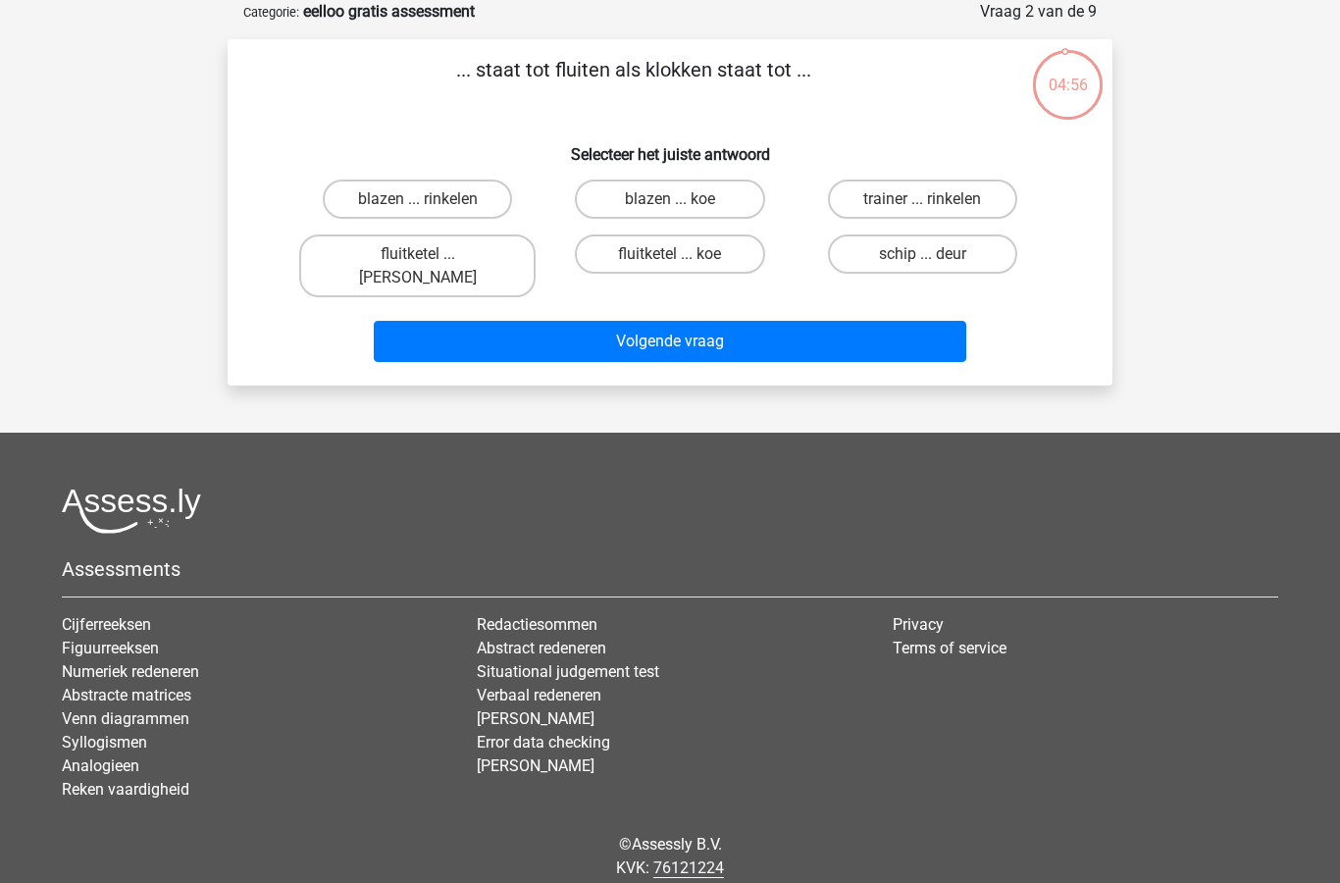
click at [444, 255] on label "fluitketel ... luiden" at bounding box center [417, 265] width 236 height 63
click at [431, 255] on input "fluitketel ... luiden" at bounding box center [424, 260] width 13 height 13
radio input "true"
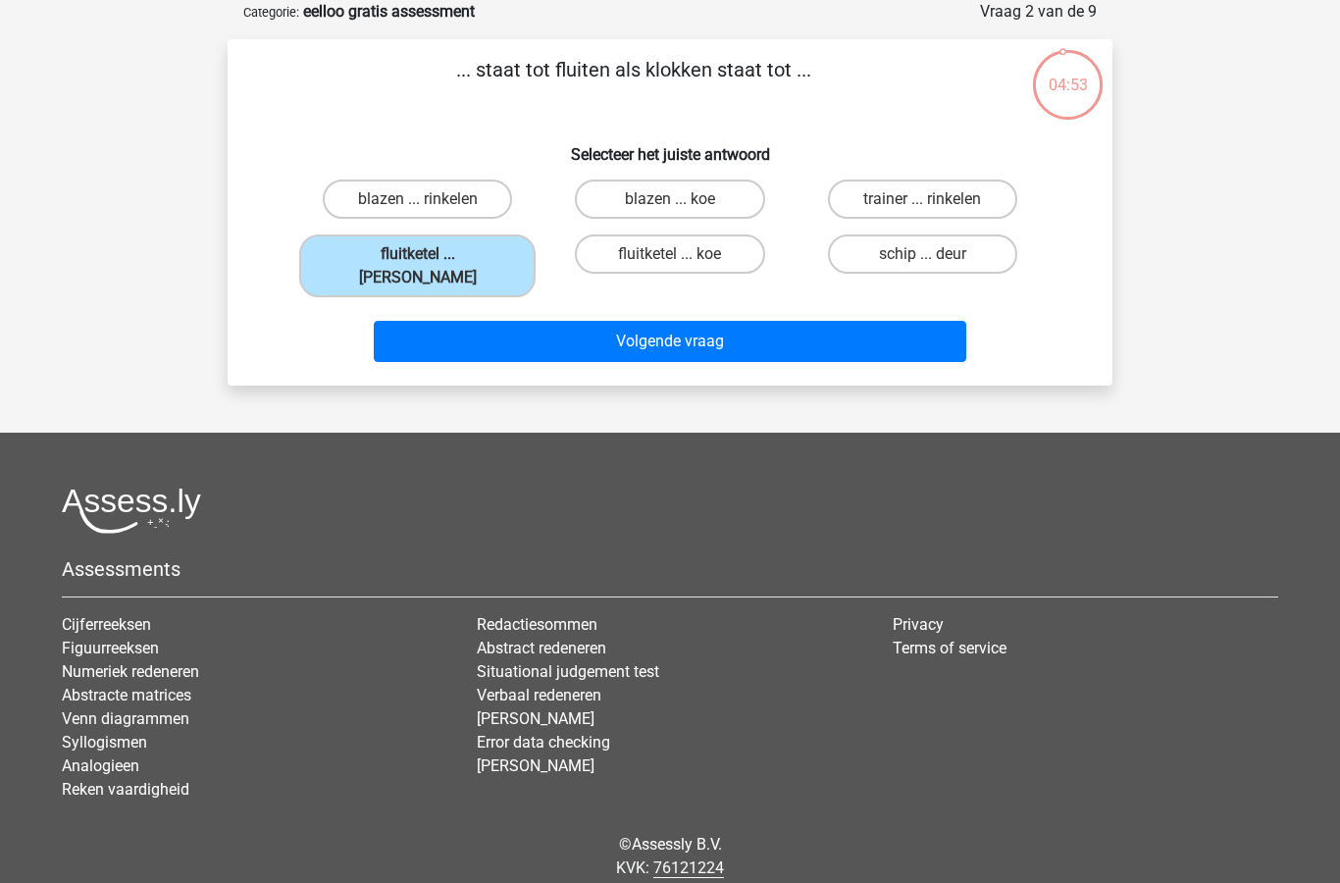
click at [574, 321] on button "Volgende vraag" at bounding box center [670, 341] width 593 height 41
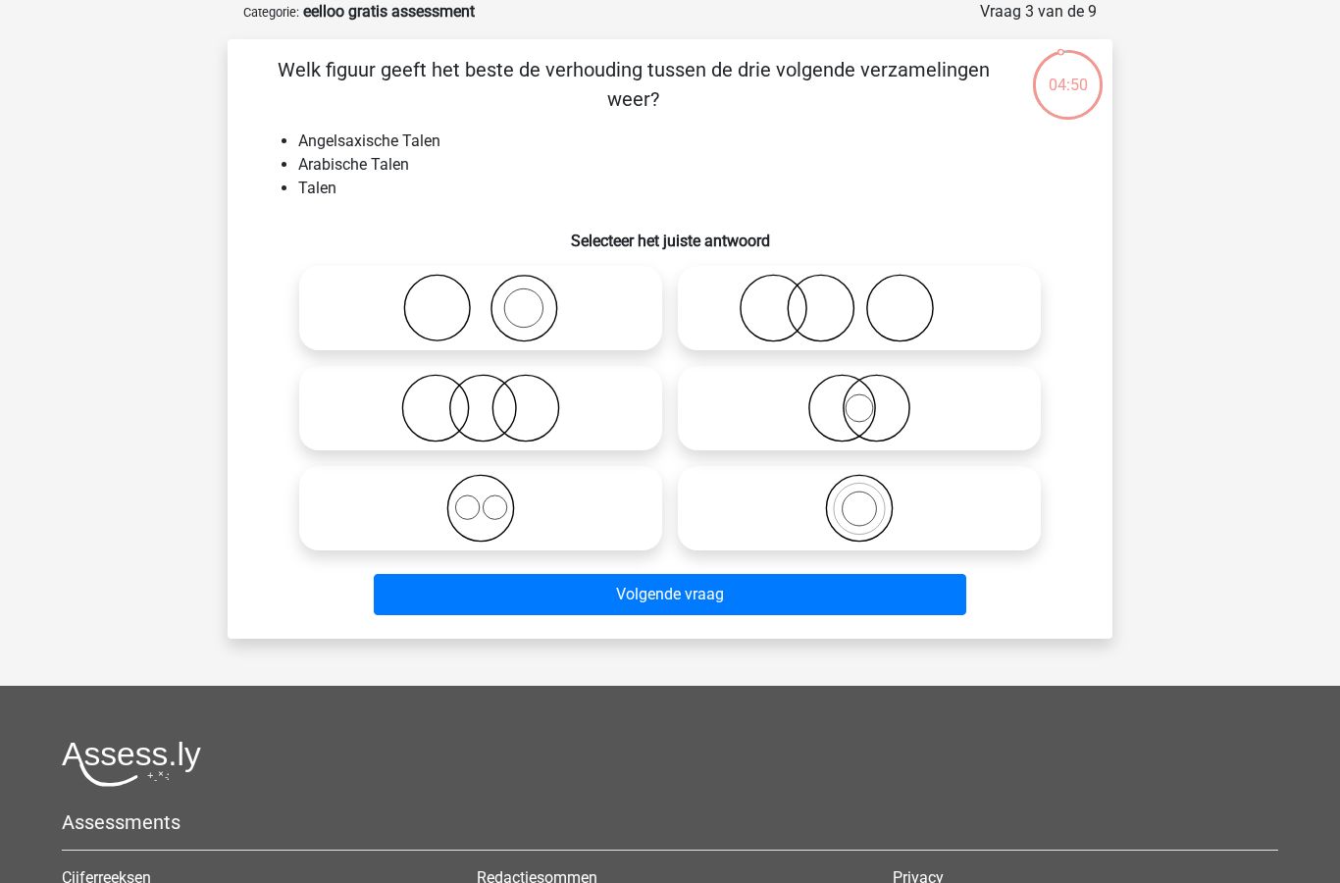
click at [534, 412] on icon at bounding box center [480, 408] width 347 height 69
click at [493, 398] on input "radio" at bounding box center [487, 392] width 13 height 13
radio input "true"
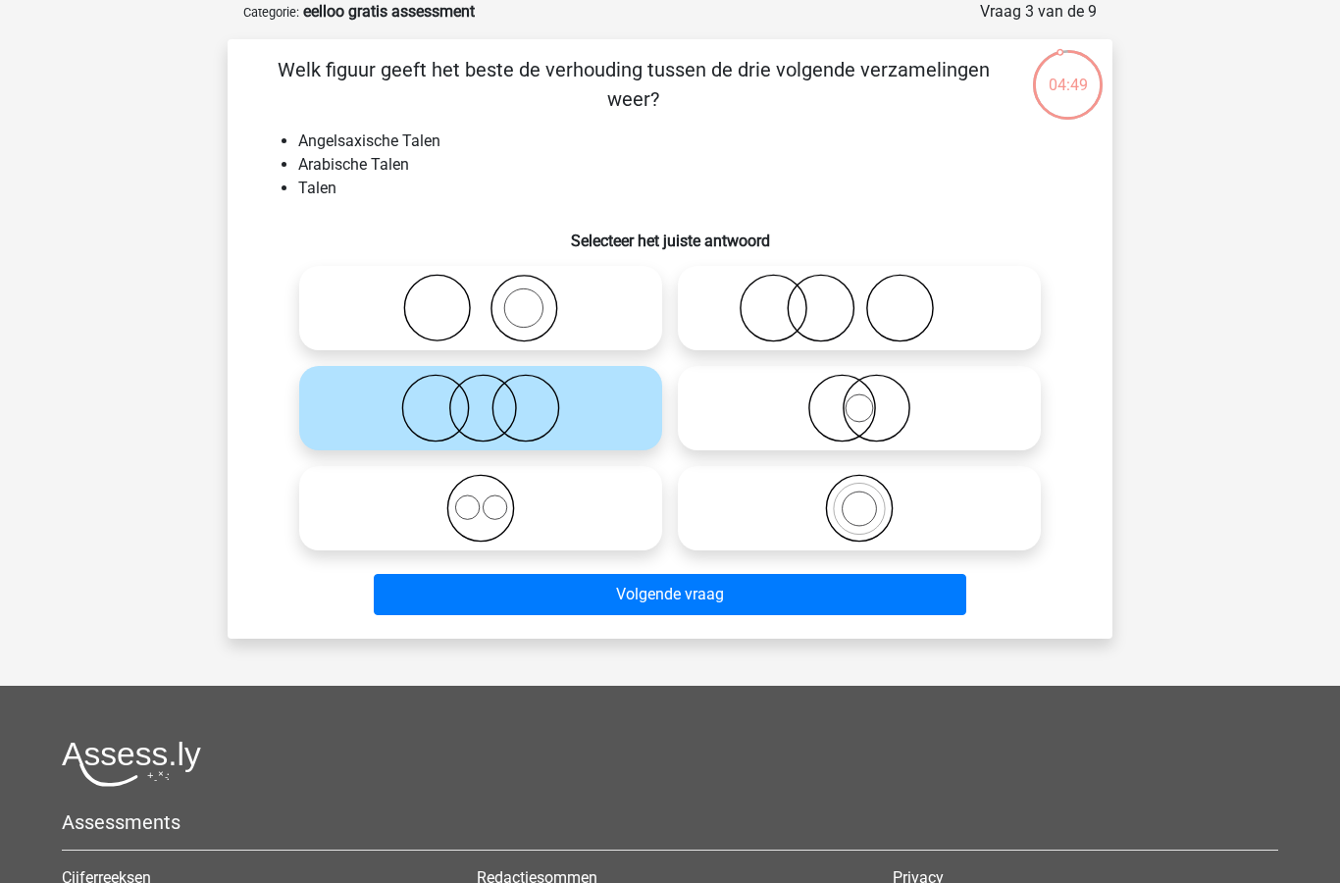
click at [690, 599] on button "Volgende vraag" at bounding box center [670, 594] width 593 height 41
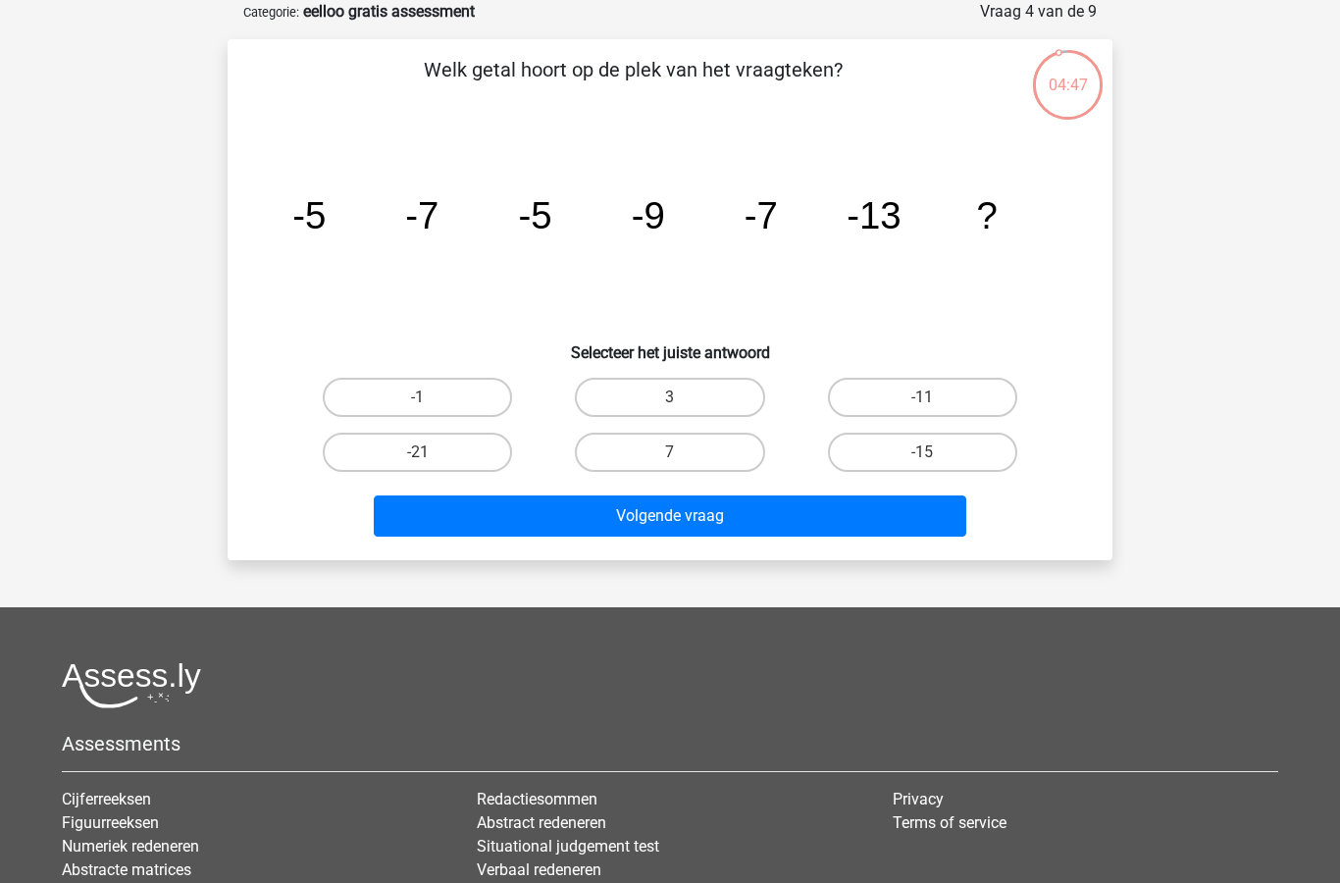
click at [896, 454] on label "-15" at bounding box center [922, 452] width 189 height 39
click at [922, 454] on input "-15" at bounding box center [928, 458] width 13 height 13
radio input "true"
click at [731, 519] on button "Volgende vraag" at bounding box center [670, 515] width 593 height 41
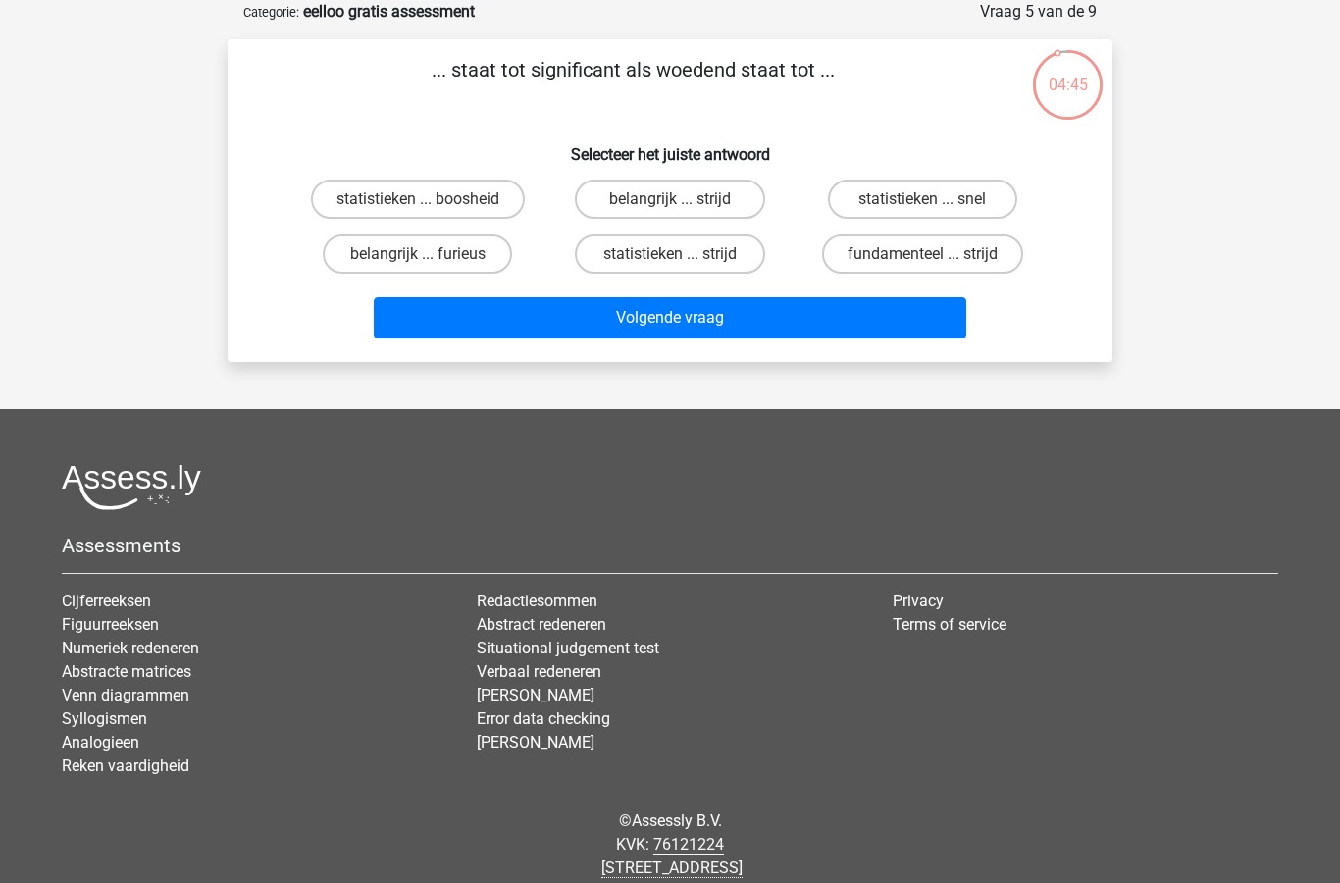
click at [437, 254] on label "belangrijk ... furieus" at bounding box center [417, 253] width 189 height 39
click at [431, 254] on input "belangrijk ... furieus" at bounding box center [424, 260] width 13 height 13
radio input "true"
click at [574, 323] on button "Volgende vraag" at bounding box center [670, 317] width 593 height 41
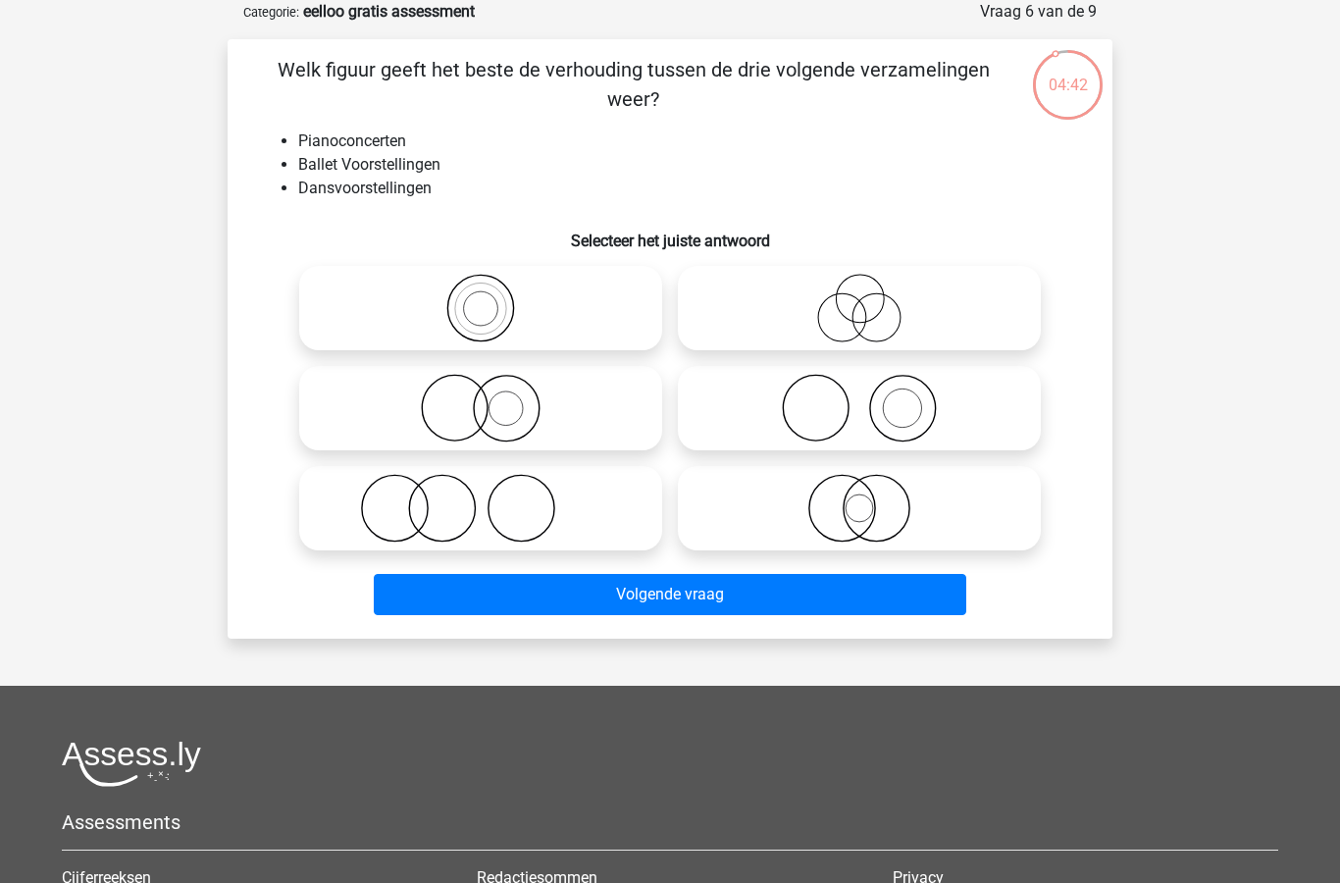
click at [779, 414] on icon at bounding box center [859, 408] width 347 height 69
click at [859, 398] on input "radio" at bounding box center [865, 392] width 13 height 13
radio input "true"
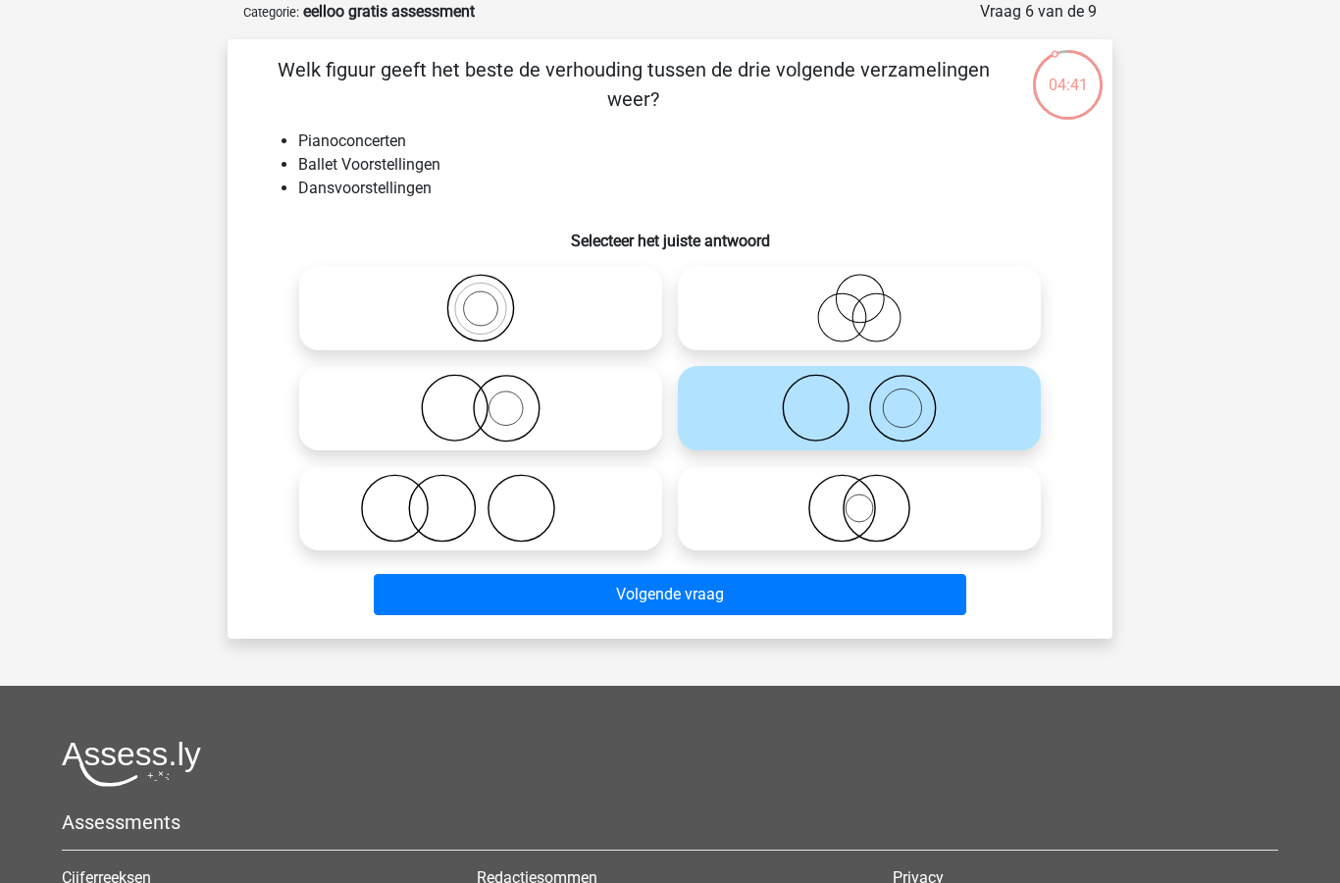
click at [709, 591] on button "Volgende vraag" at bounding box center [670, 594] width 593 height 41
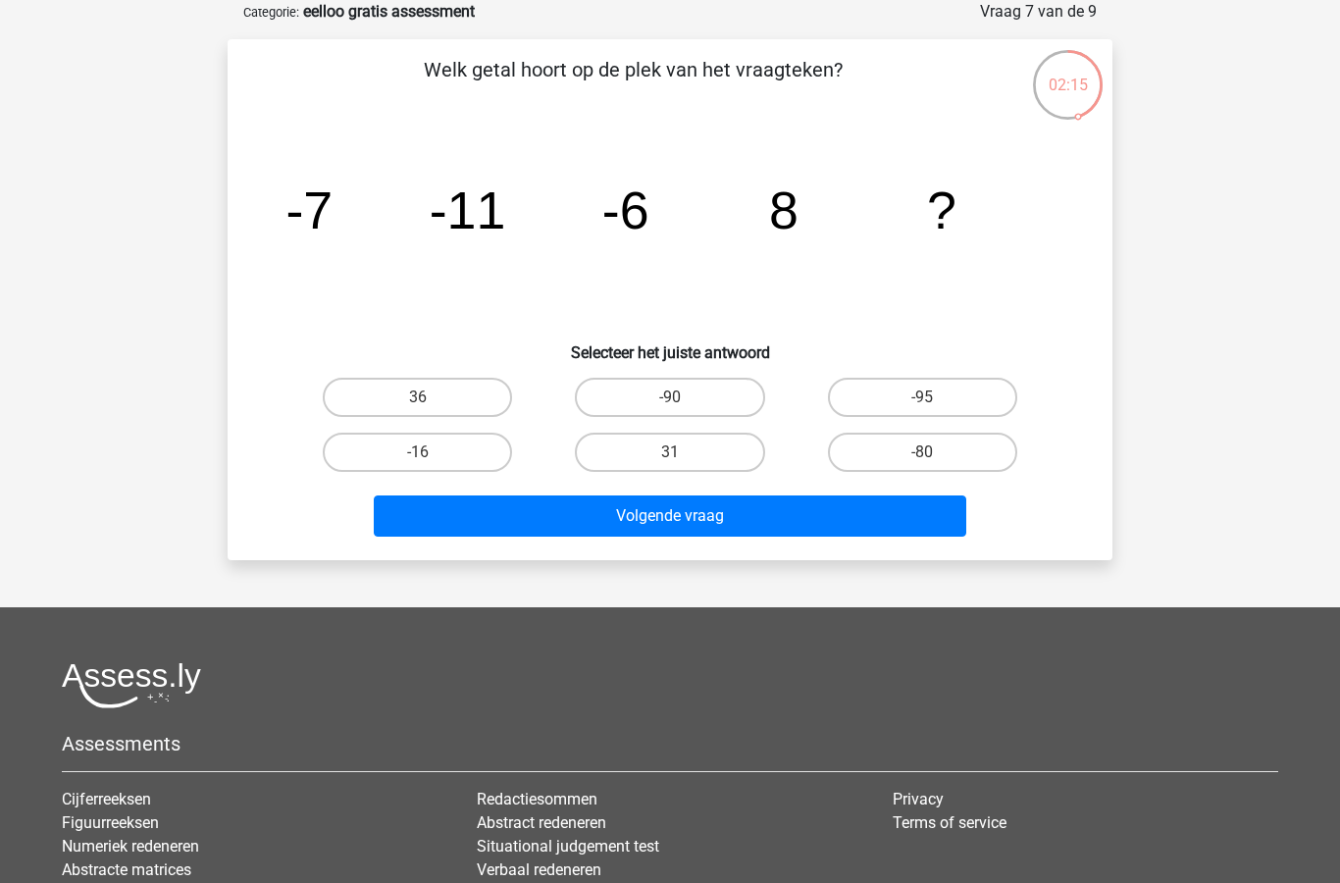
click at [433, 386] on label "36" at bounding box center [417, 397] width 189 height 39
click at [431, 397] on input "36" at bounding box center [424, 403] width 13 height 13
radio input "true"
click at [583, 511] on button "Volgende vraag" at bounding box center [670, 515] width 593 height 41
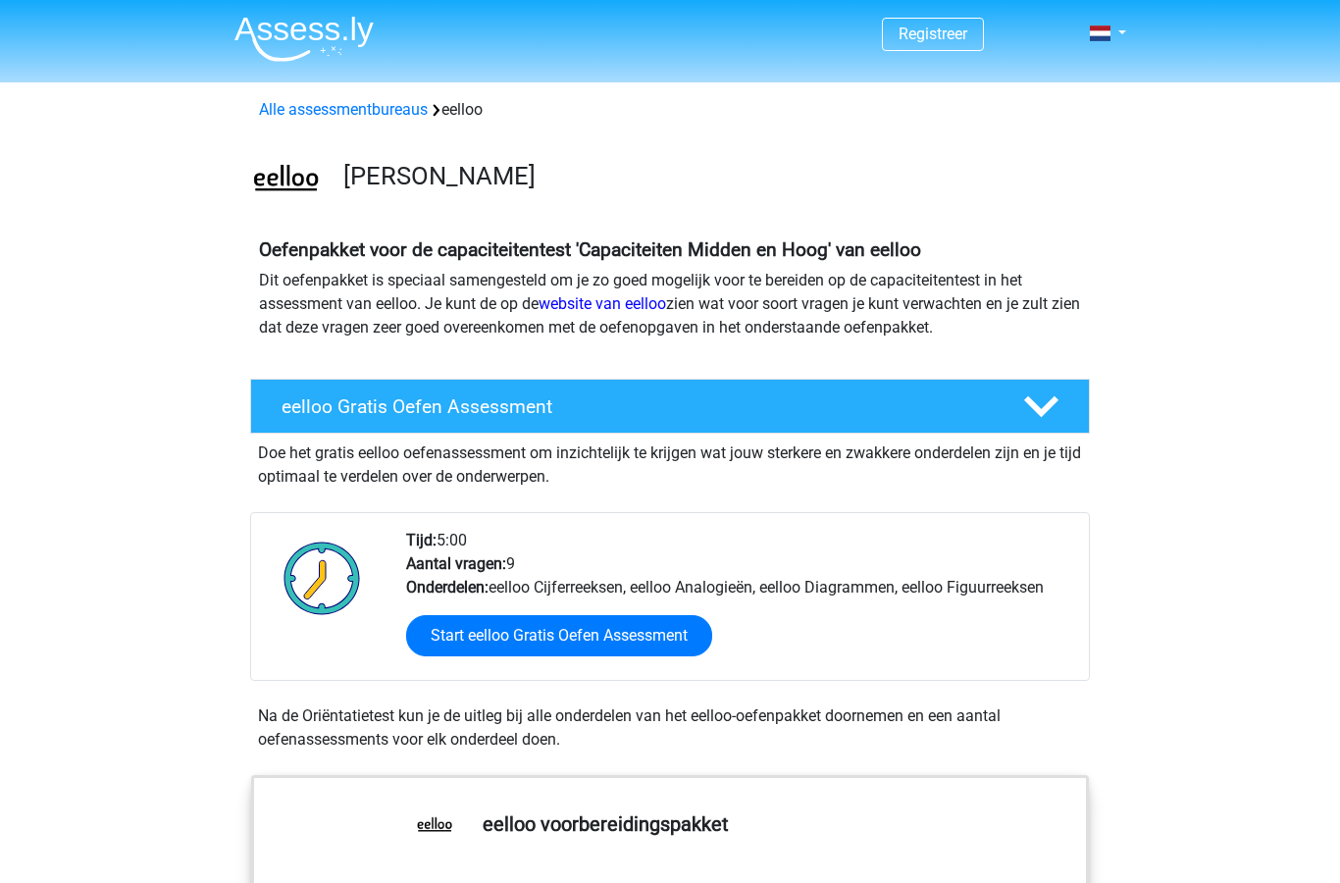
scroll to position [124, 0]
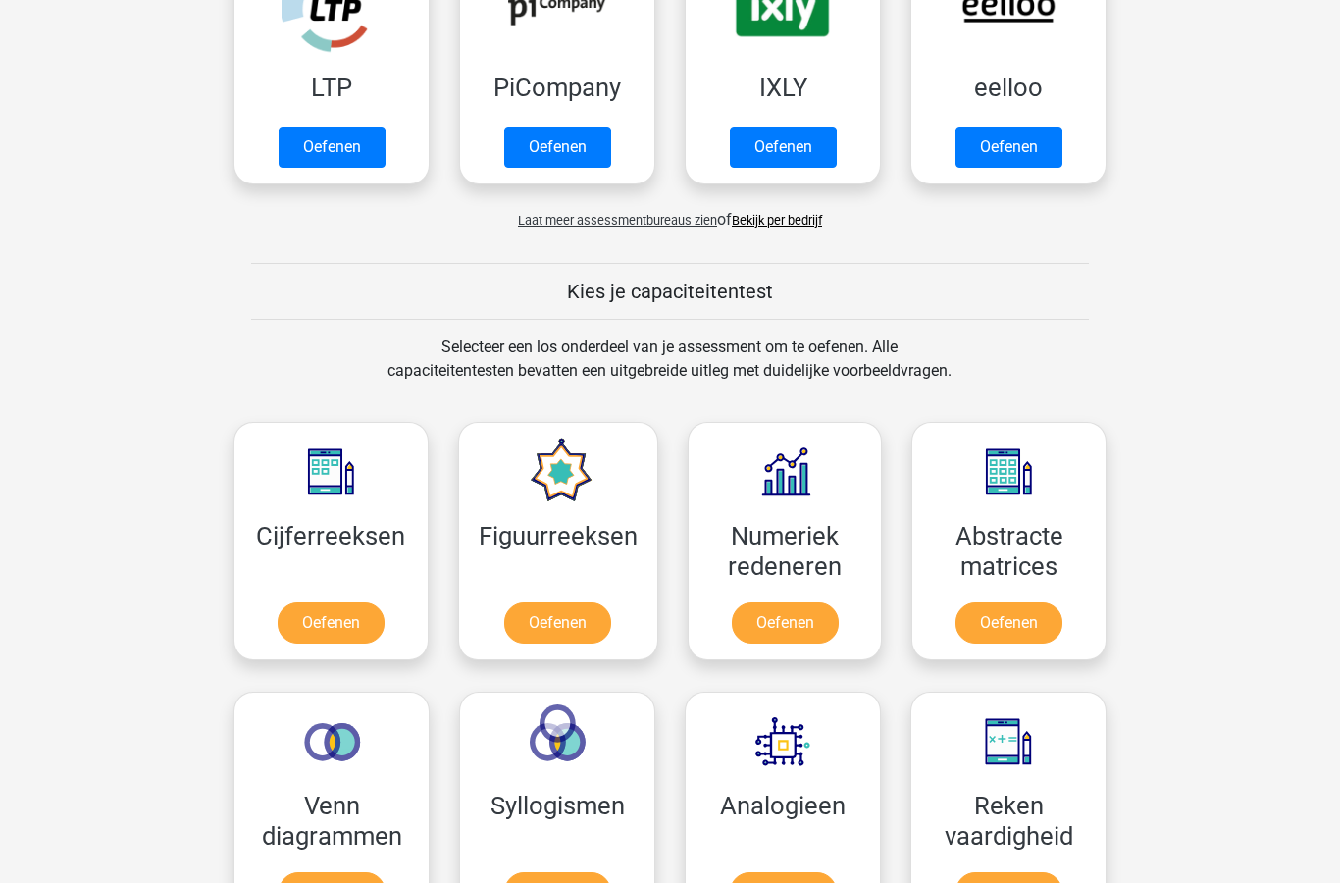
scroll to position [499, 0]
click at [327, 632] on link "Oefenen" at bounding box center [331, 621] width 107 height 41
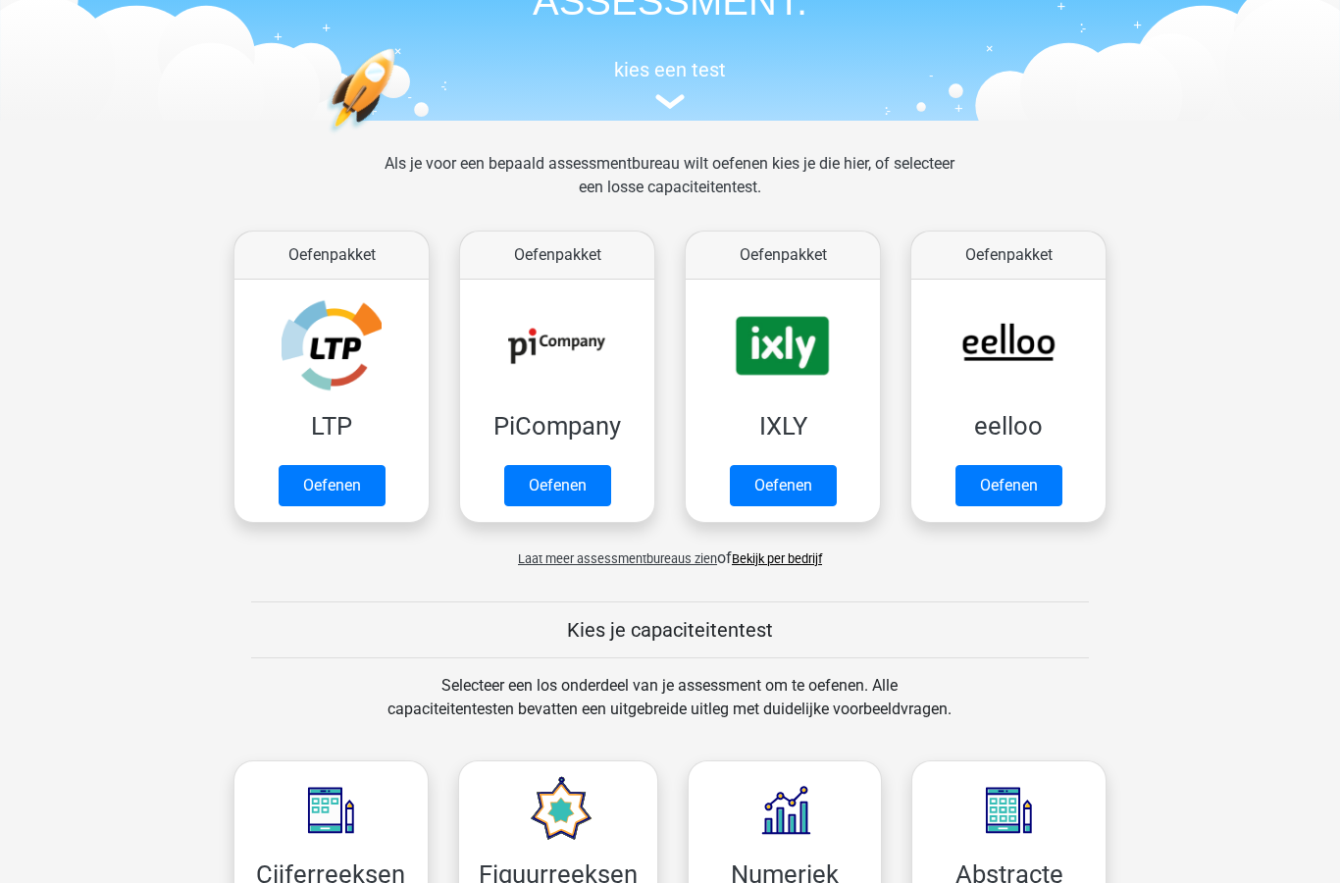
scroll to position [158, 0]
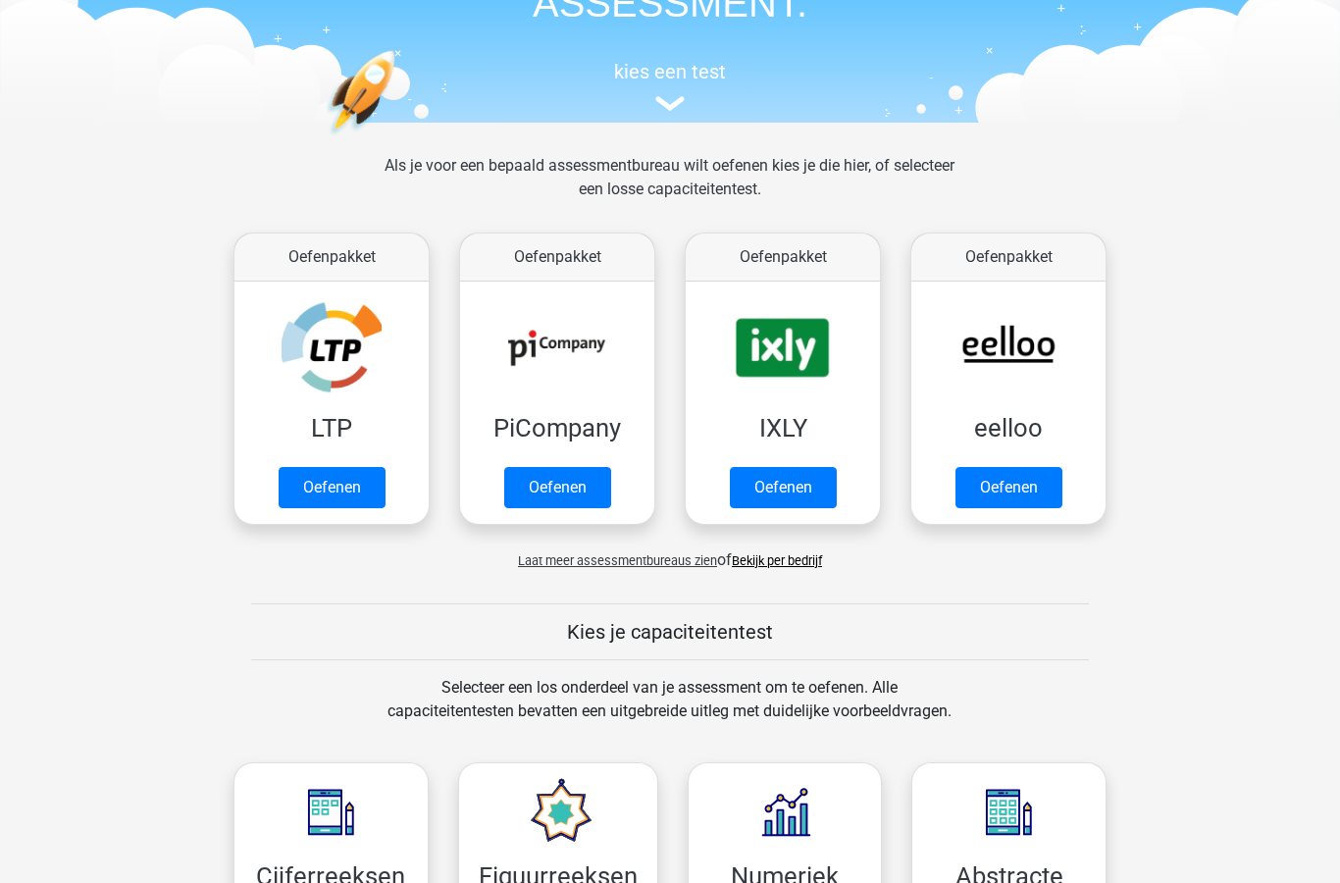
click at [318, 479] on link "Oefenen" at bounding box center [332, 487] width 107 height 41
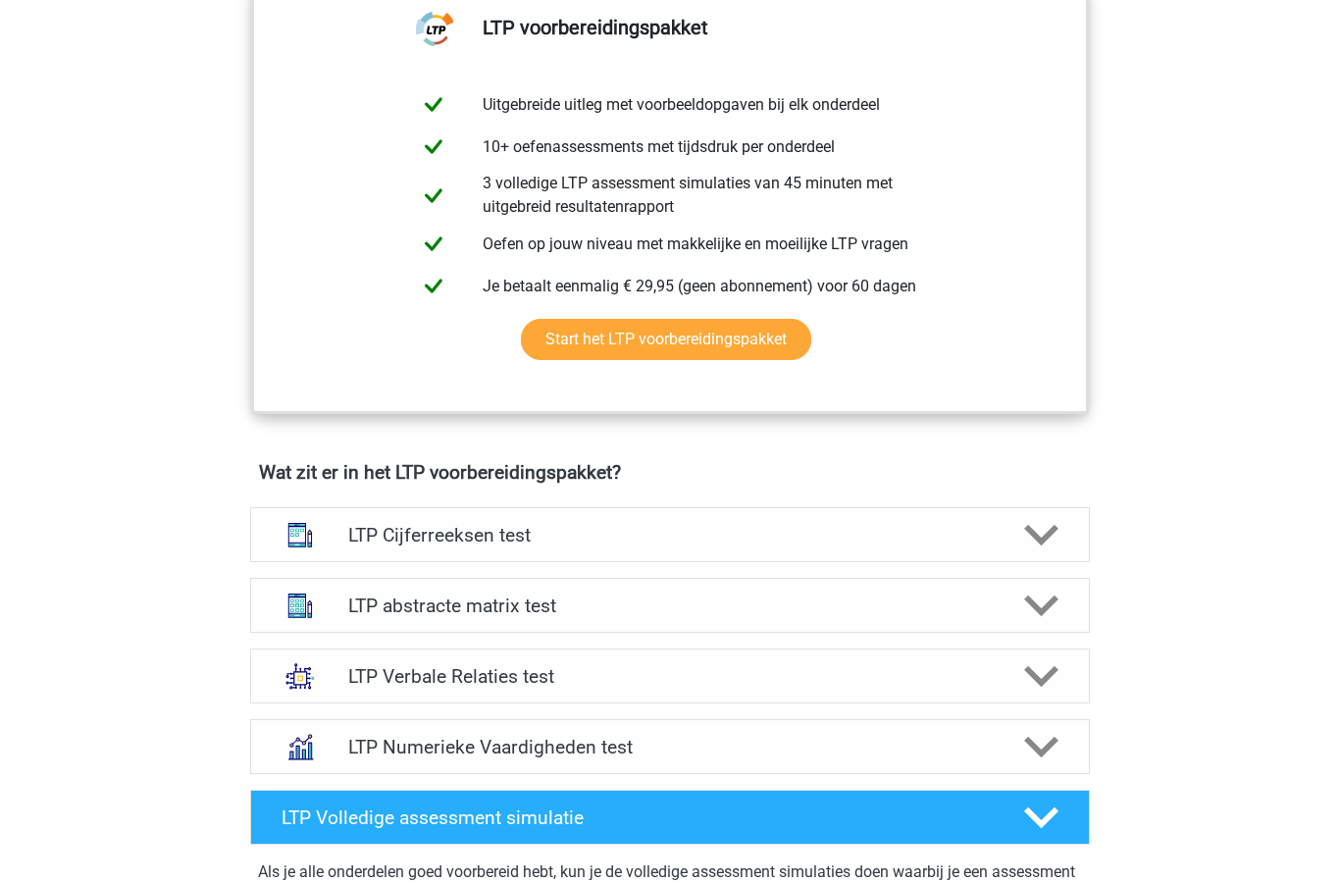
scroll to position [854, 0]
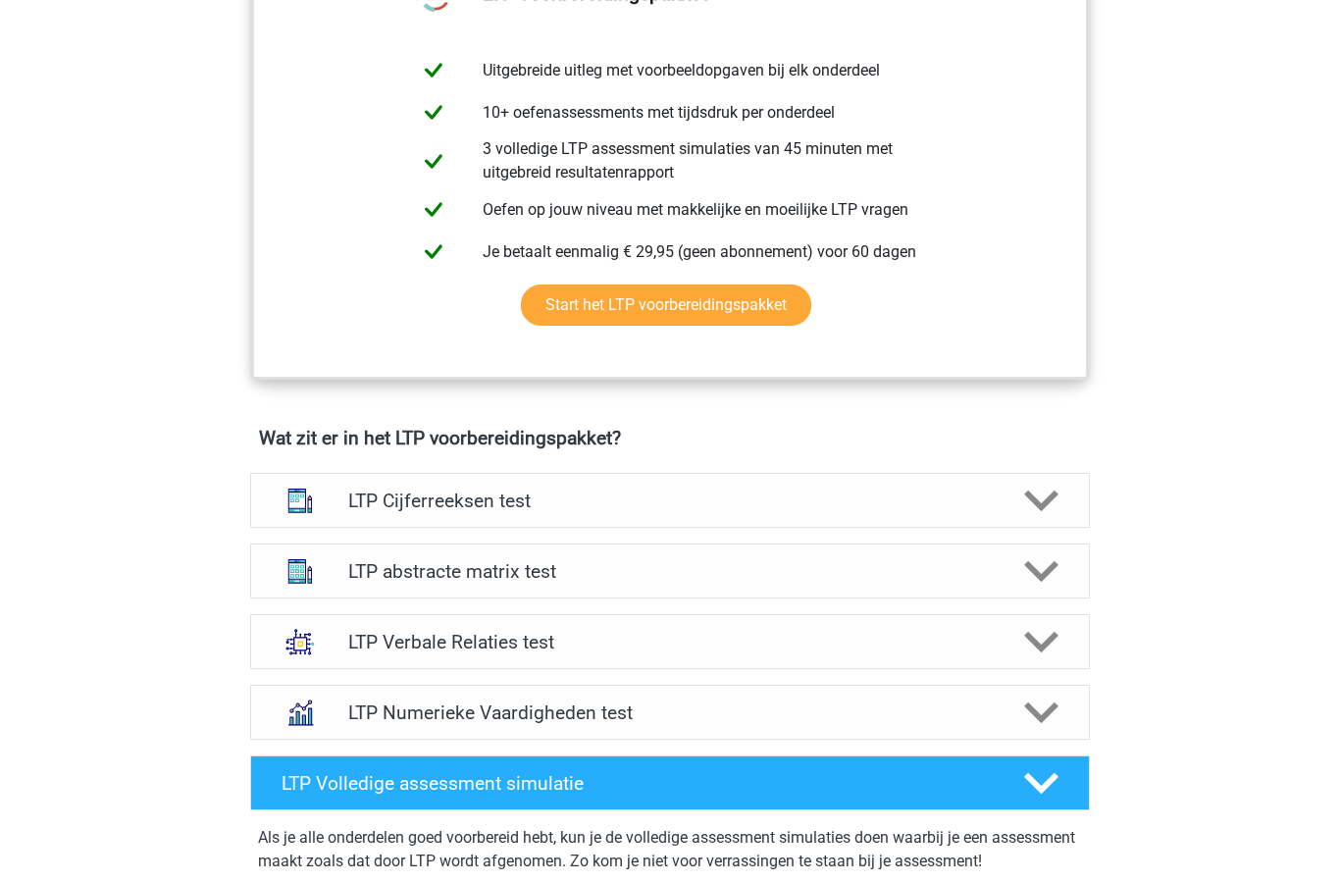
click at [369, 506] on h4 "LTP Cijferreeksen test" at bounding box center [669, 500] width 643 height 23
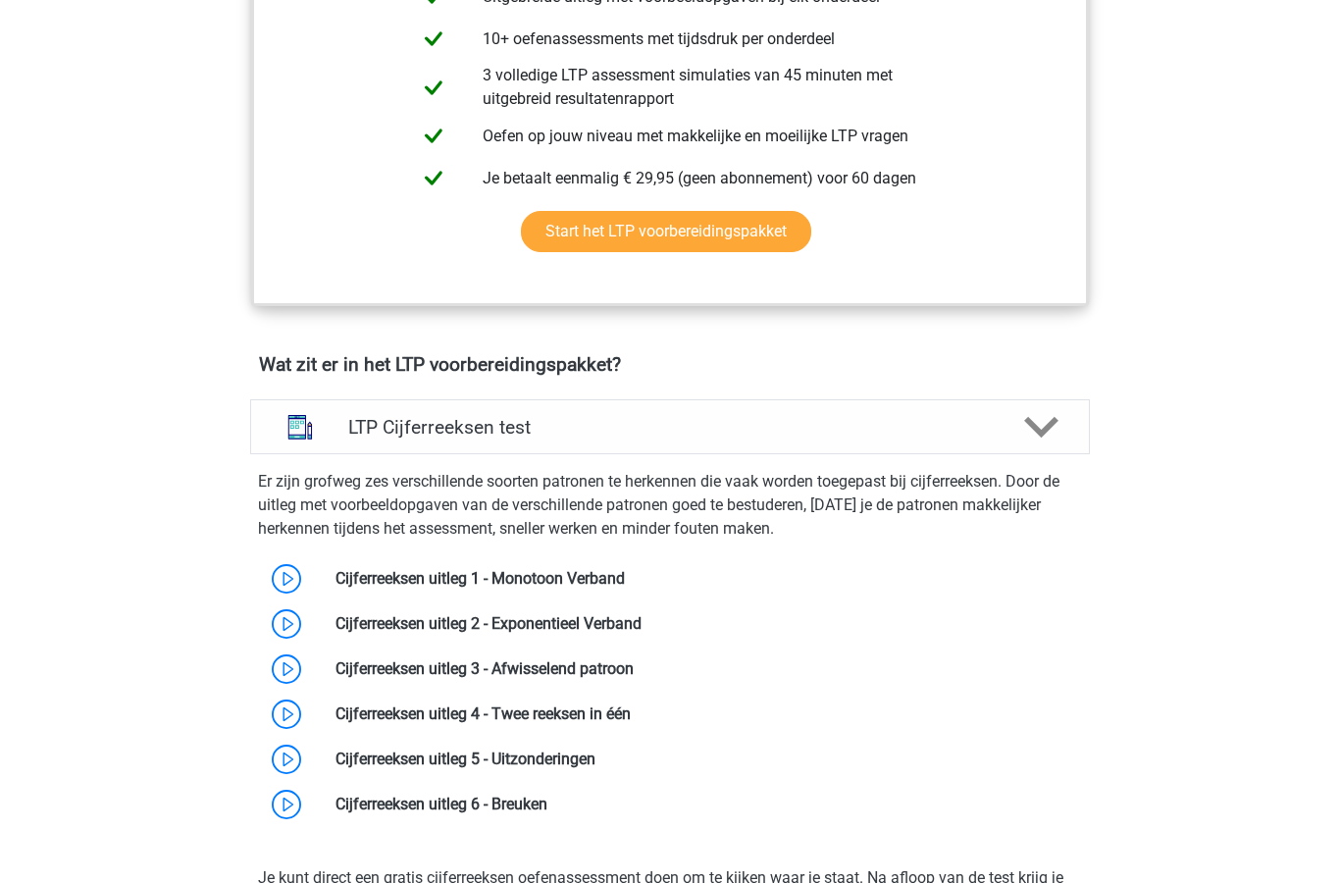
scroll to position [930, 0]
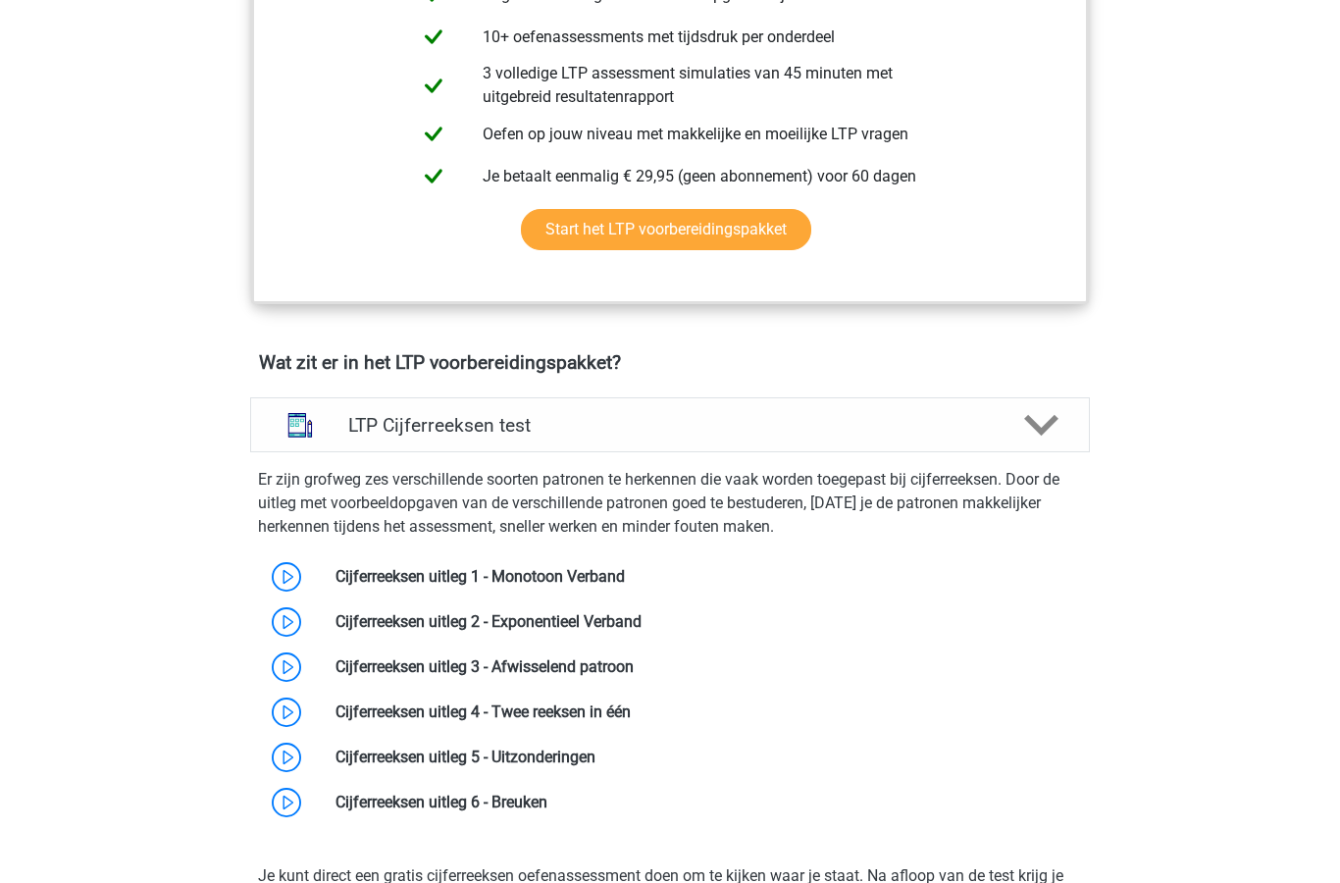
click at [625, 582] on link at bounding box center [625, 576] width 0 height 19
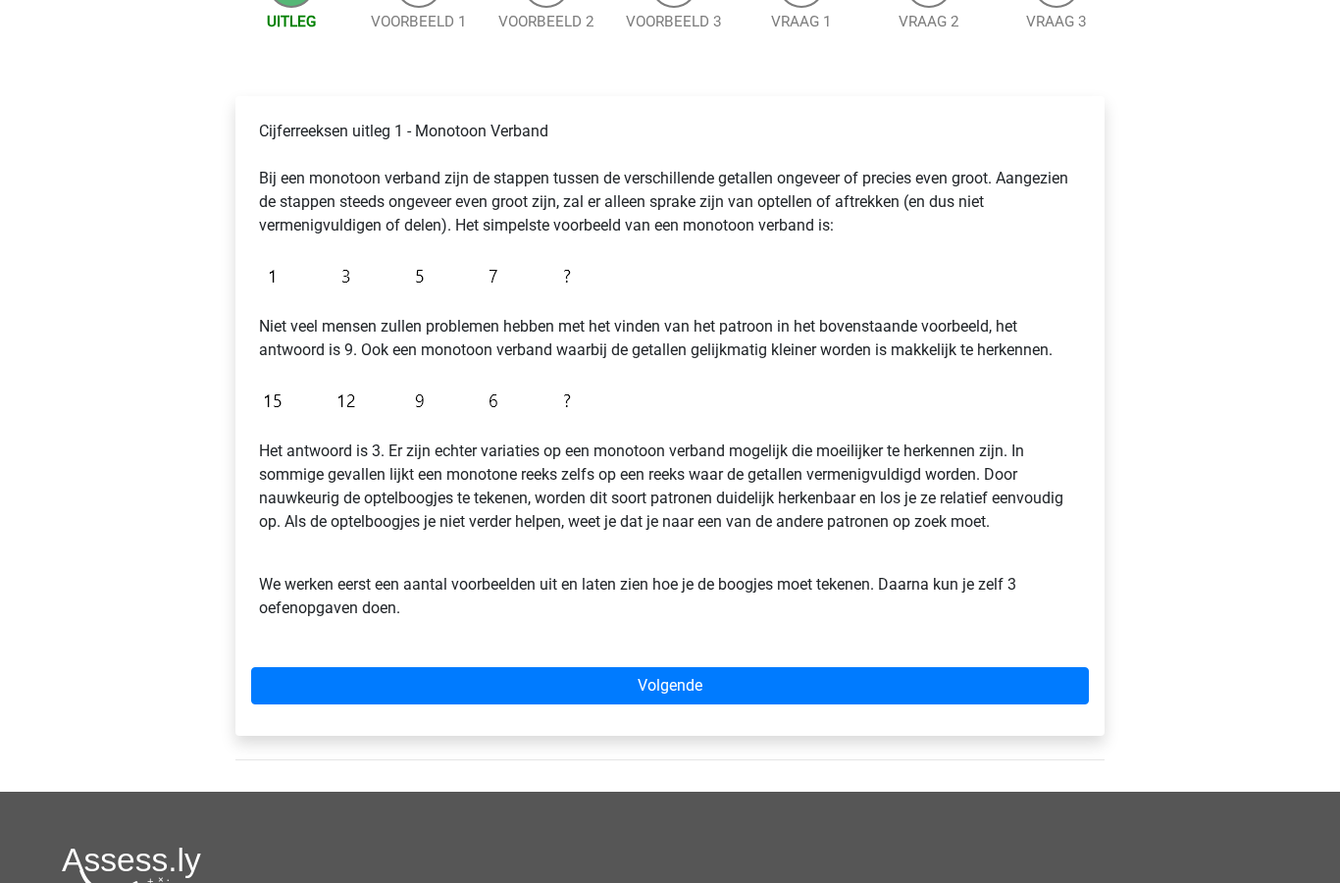
scroll to position [268, 0]
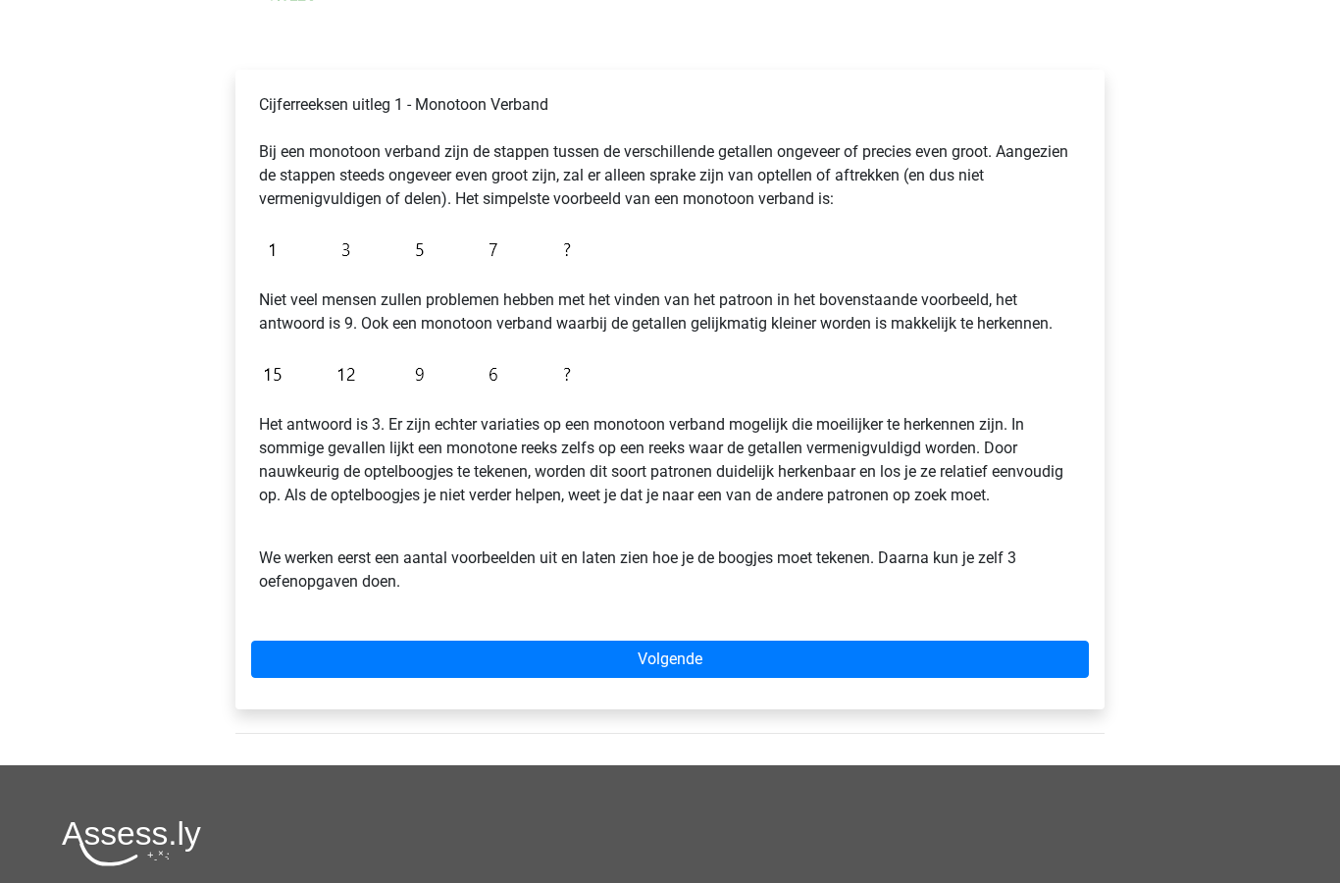
click at [485, 666] on link "Volgende" at bounding box center [670, 659] width 838 height 37
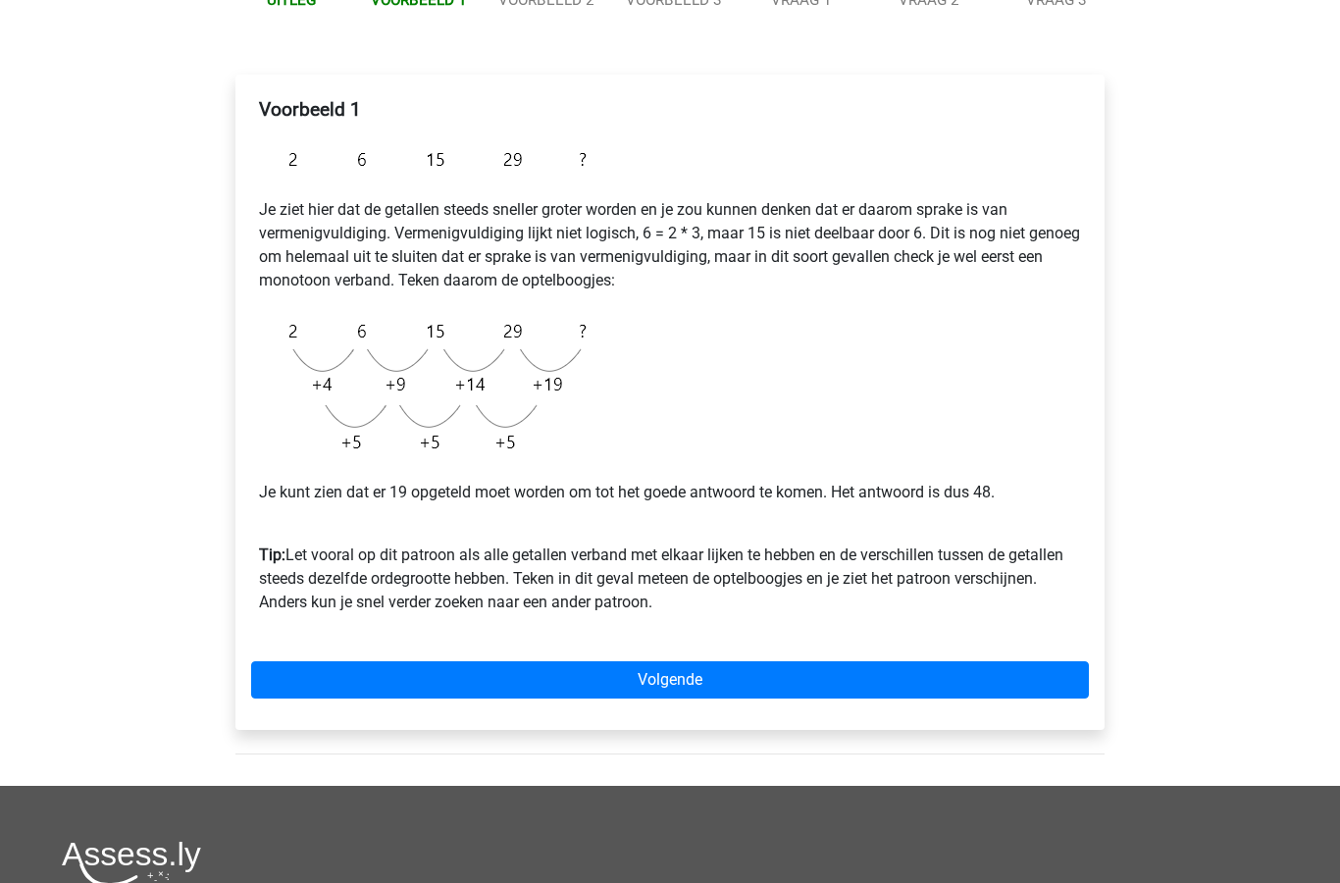
scroll to position [263, 0]
click at [377, 679] on link "Volgende" at bounding box center [670, 679] width 838 height 37
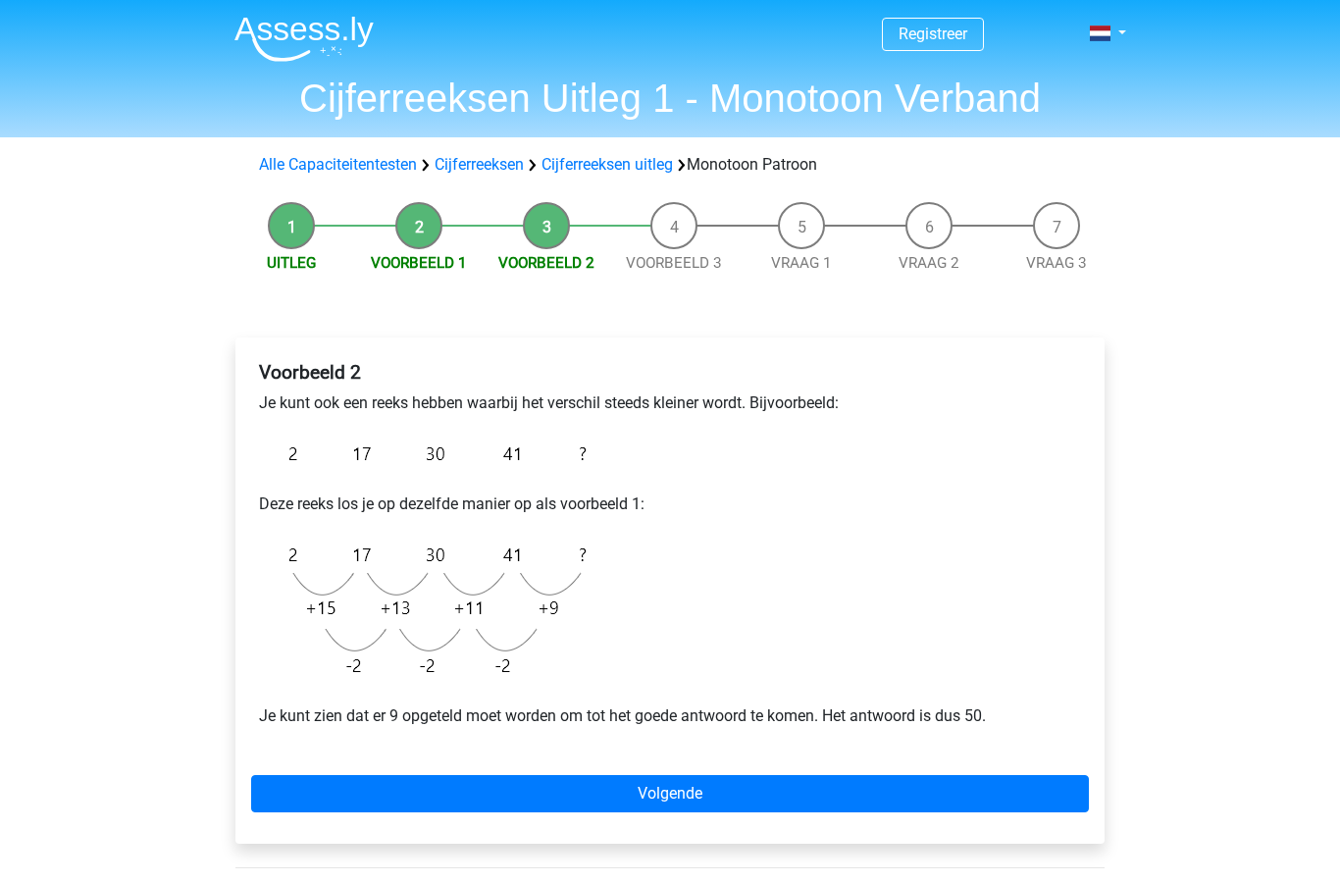
click at [510, 805] on link "Volgende" at bounding box center [670, 793] width 838 height 37
